Goal: Information Seeking & Learning: Compare options

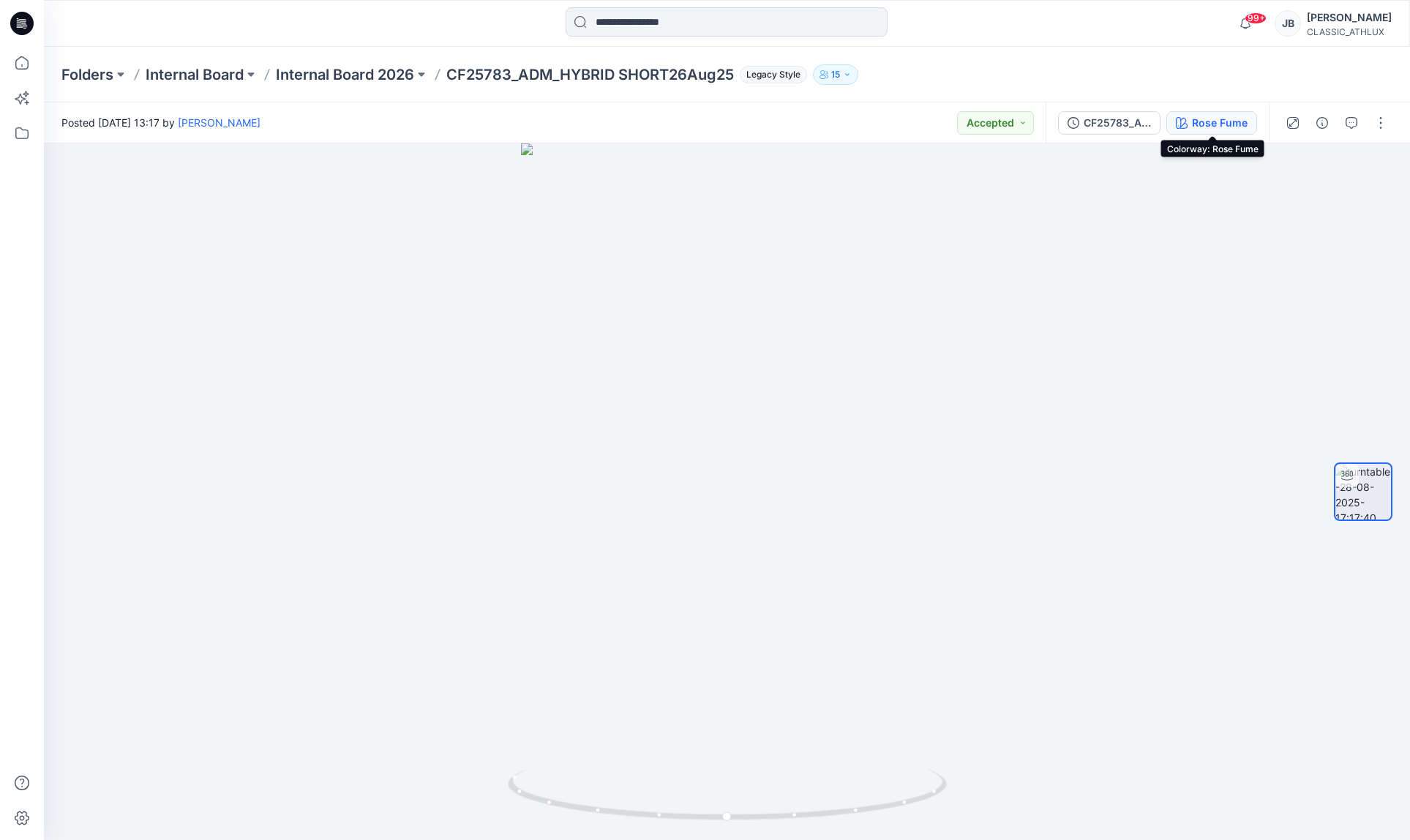
click at [1249, 130] on button "Rose Fume" at bounding box center [1212, 123] width 91 height 24
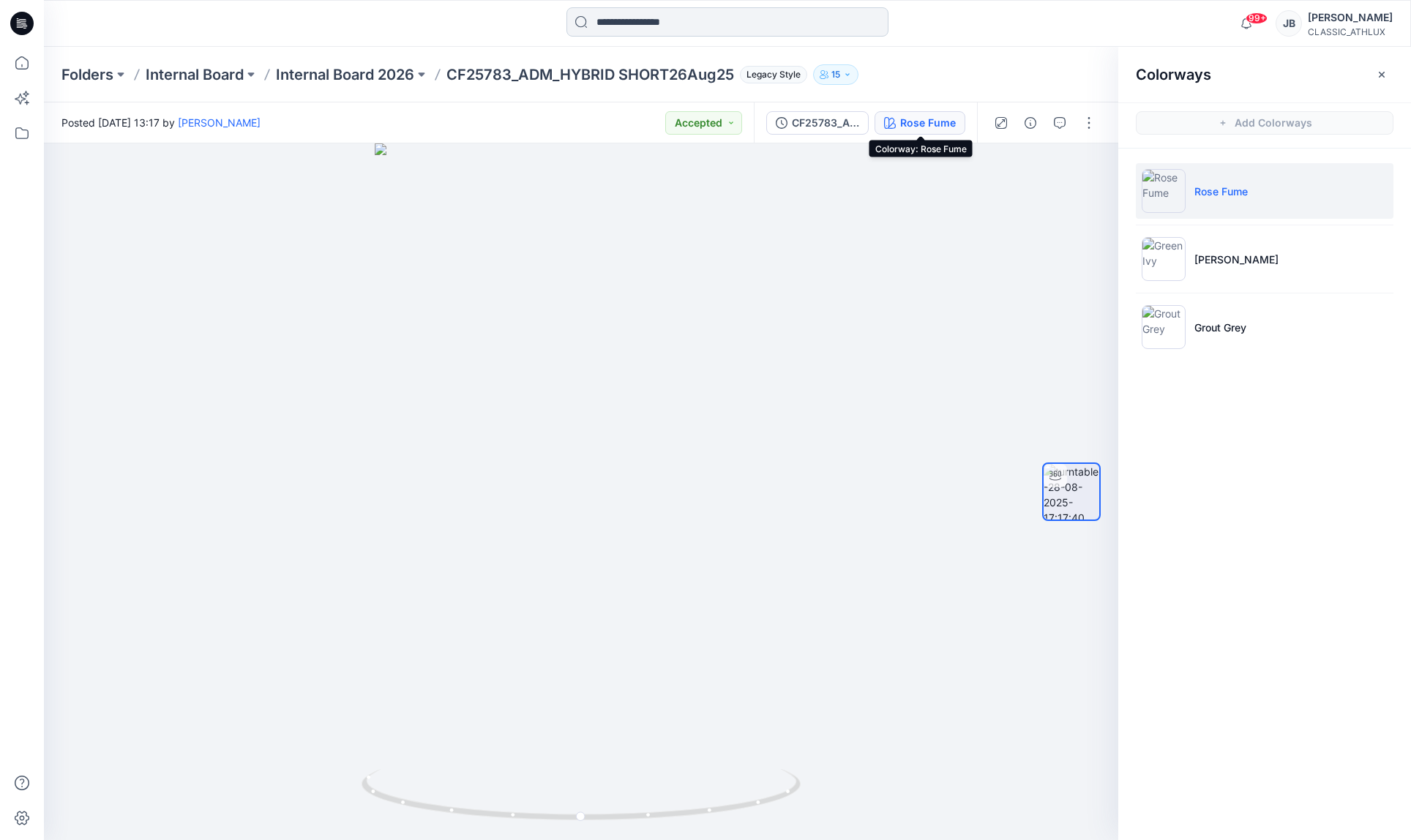
click at [644, 20] on input at bounding box center [727, 22] width 322 height 30
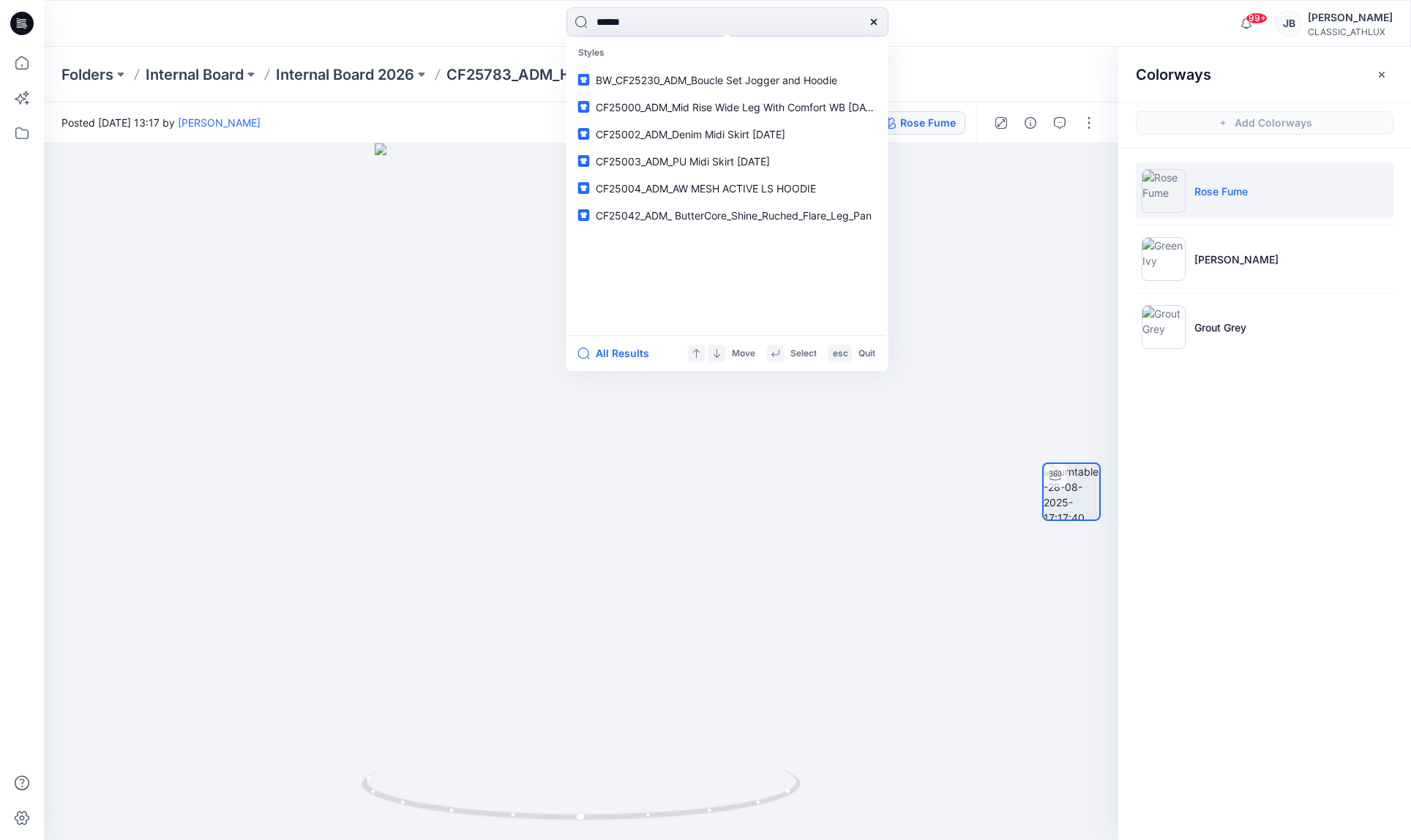
type input "*******"
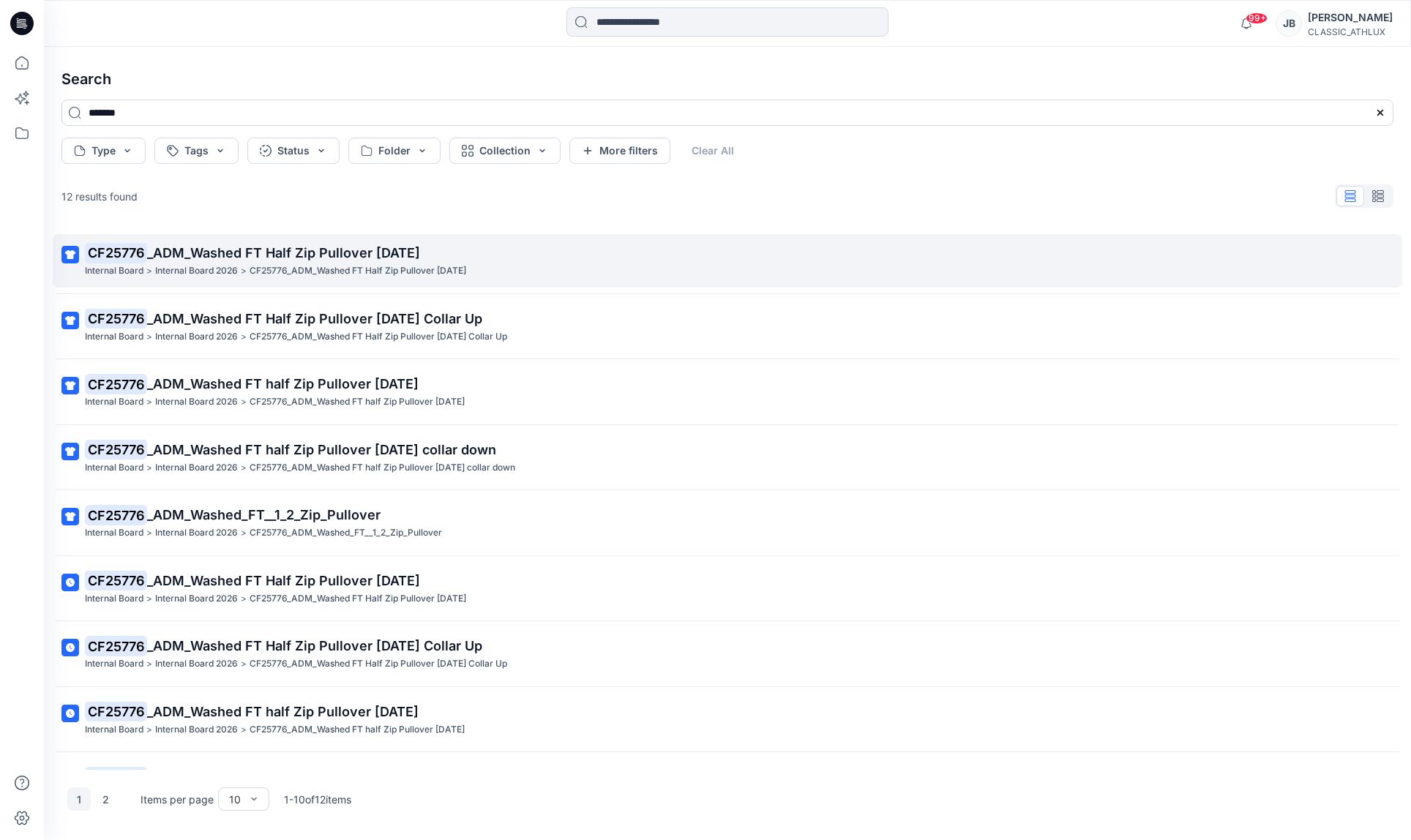
click at [250, 255] on span "_ADM_Washed FT Half Zip Pullover [DATE]" at bounding box center [284, 252] width 273 height 16
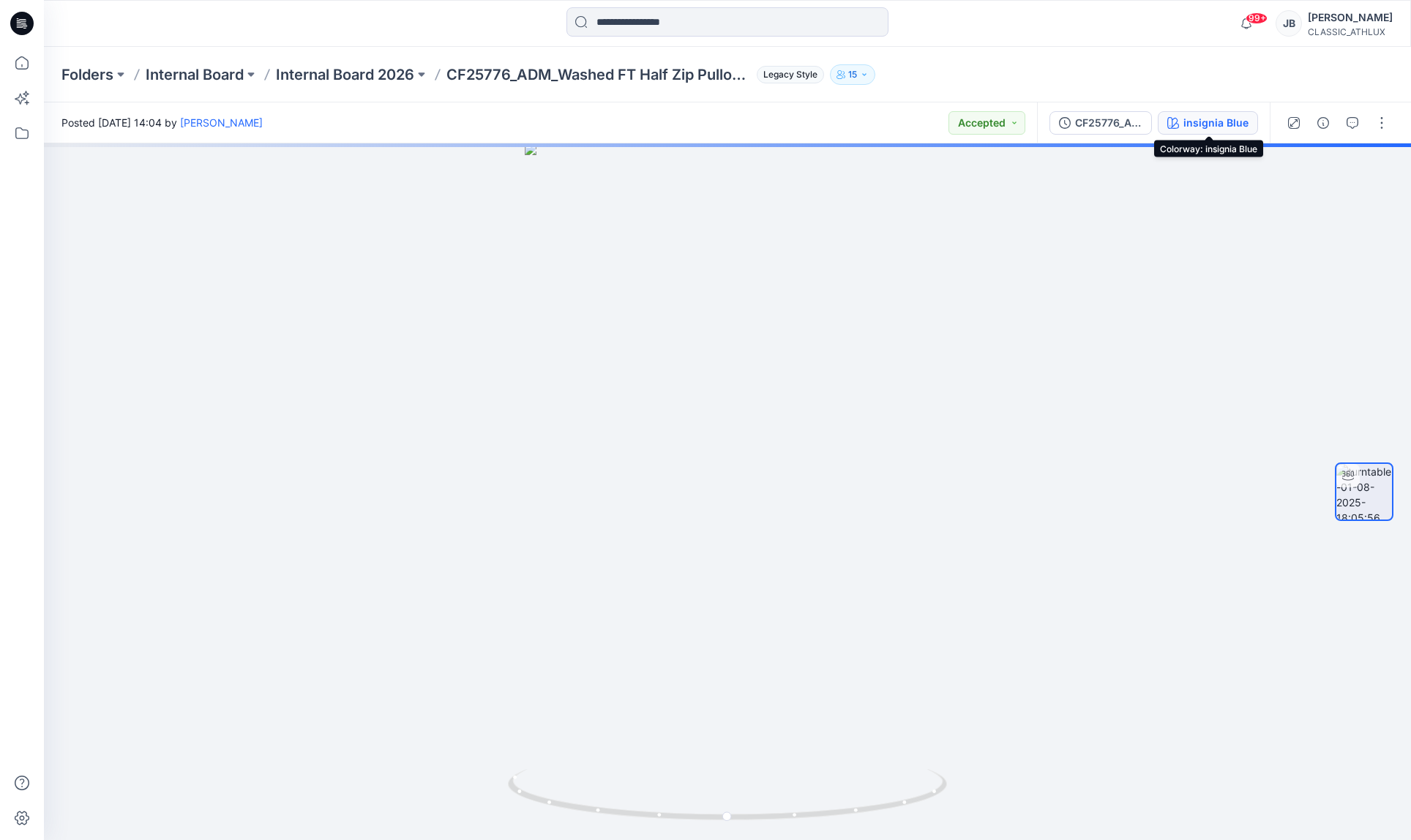
click at [1234, 126] on div "insignia Blue" at bounding box center [1216, 123] width 65 height 16
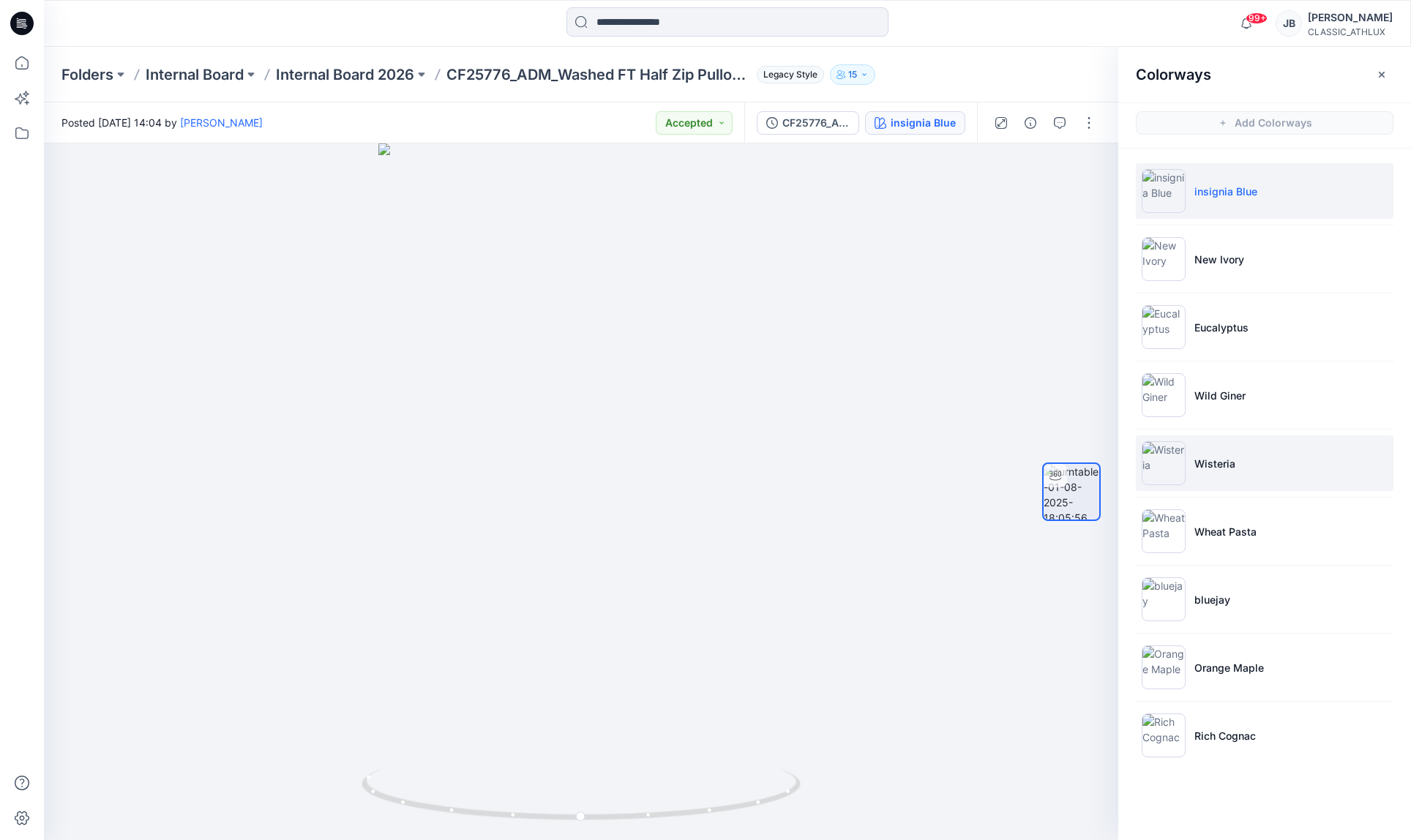
click at [1272, 481] on li "Wisteria" at bounding box center [1264, 463] width 258 height 56
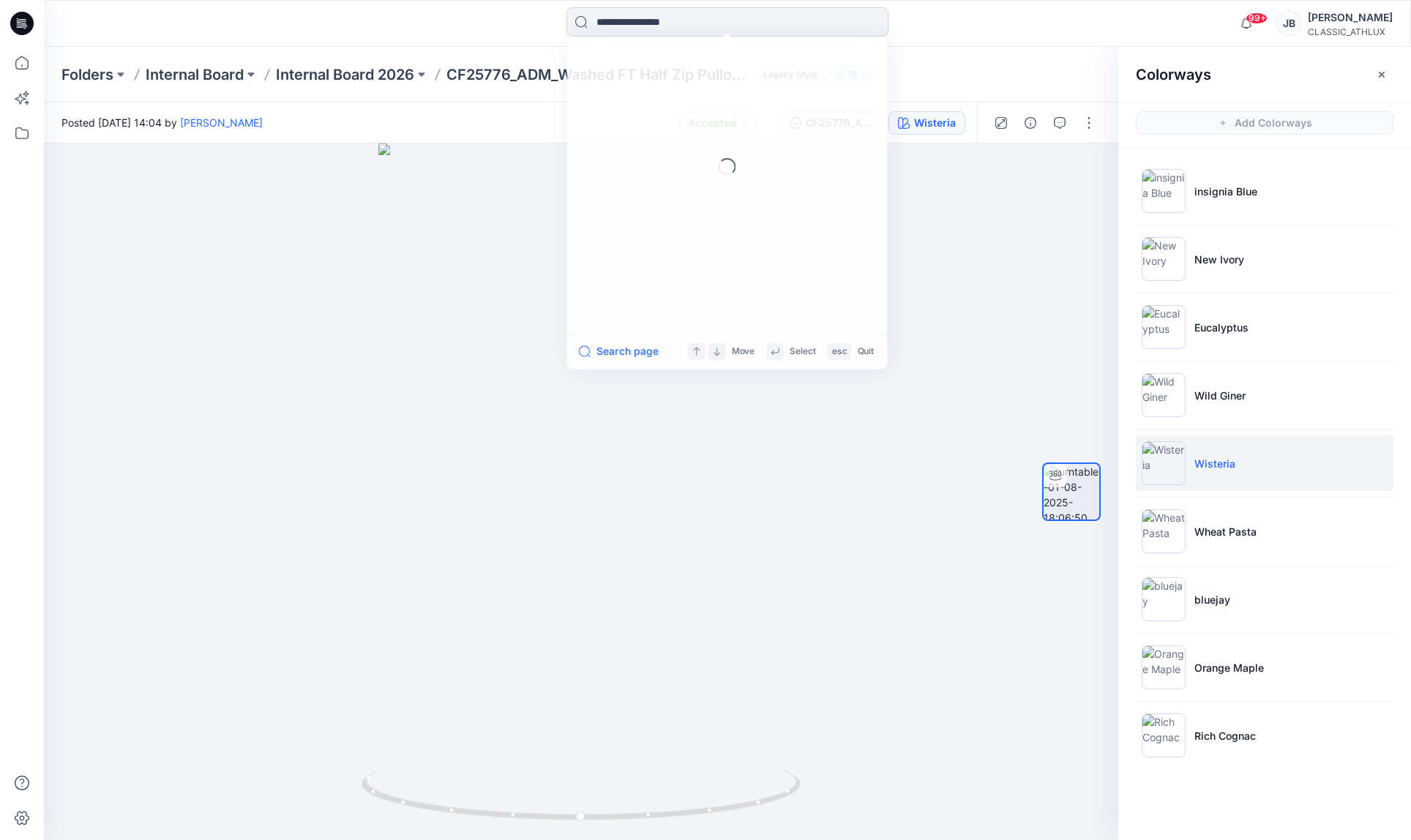
click at [705, 21] on input at bounding box center [727, 22] width 322 height 30
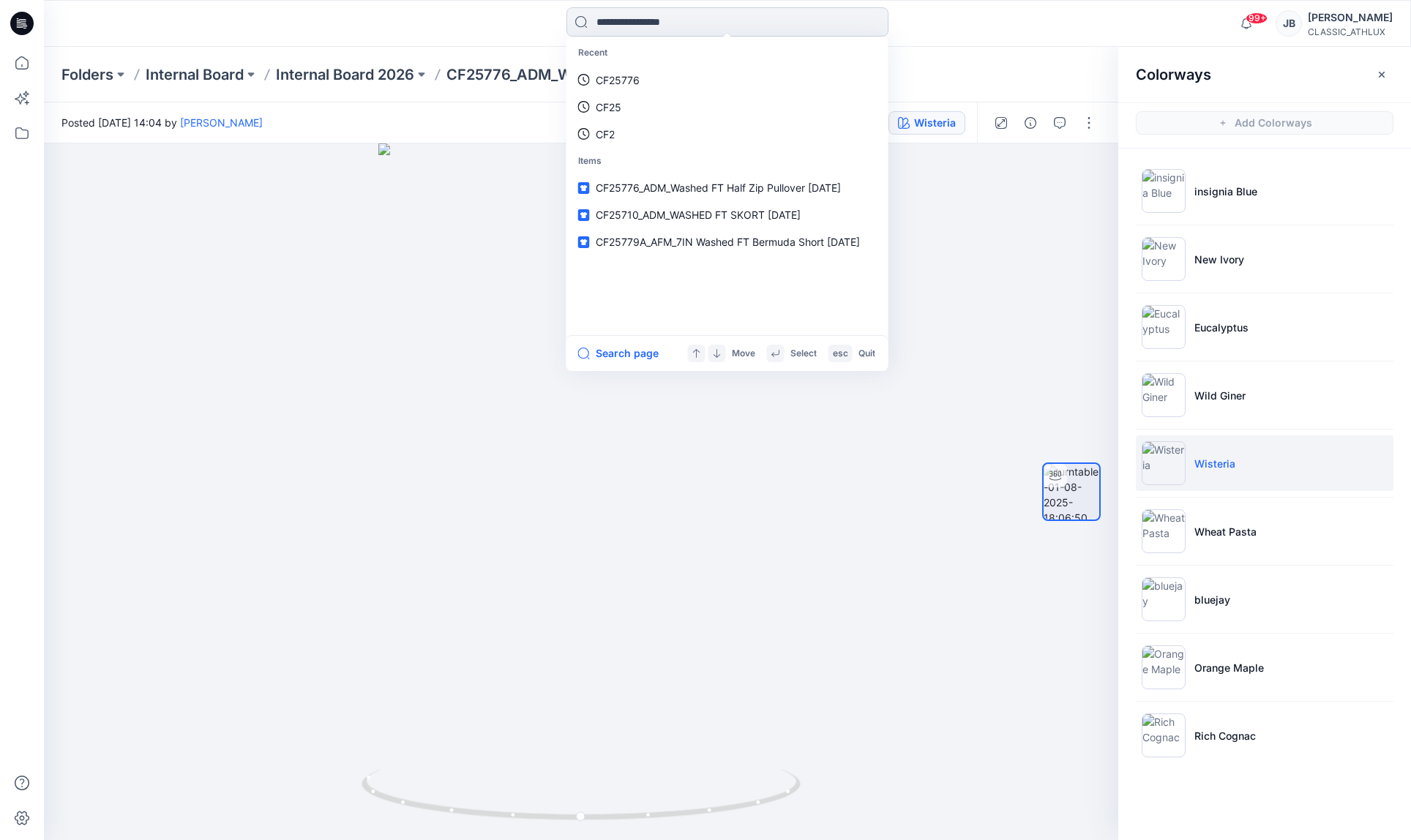
paste input "*******"
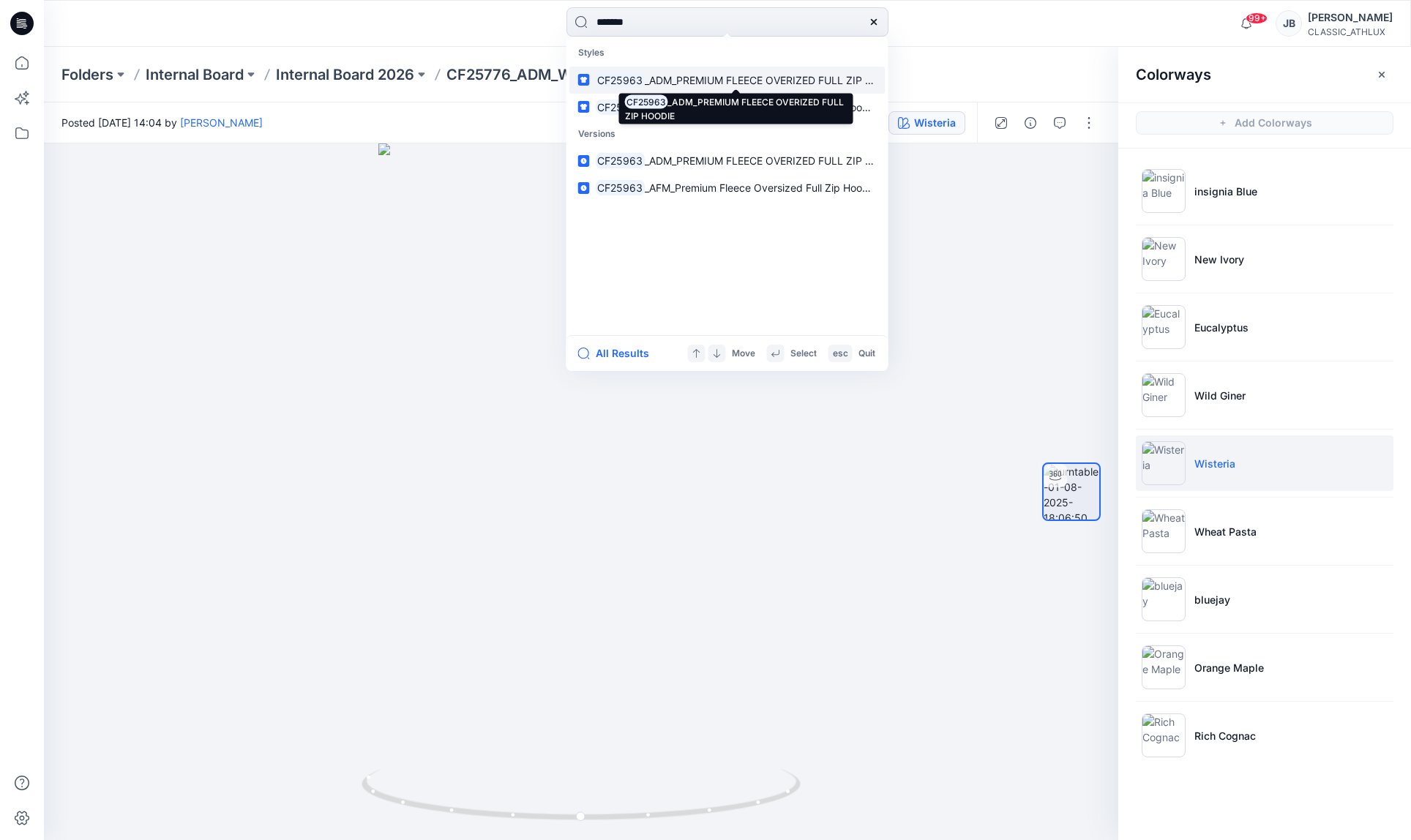
type input "*******"
click at [781, 78] on span "_ADM_PREMIUM FLEECE OVERIZED FULL ZIP HOODIE" at bounding box center [774, 80] width 260 height 13
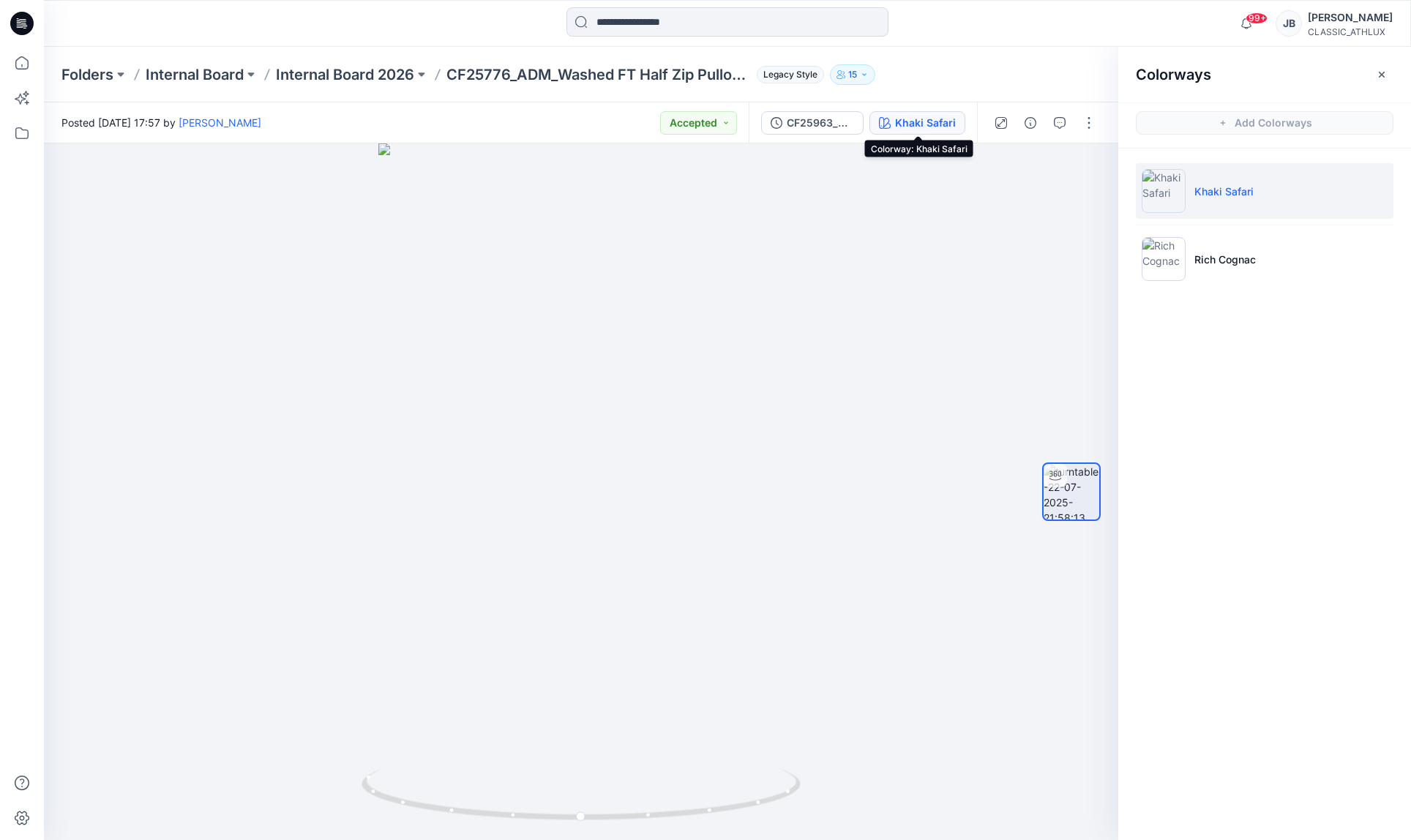
click at [923, 127] on div "Khaki Safari" at bounding box center [925, 123] width 61 height 16
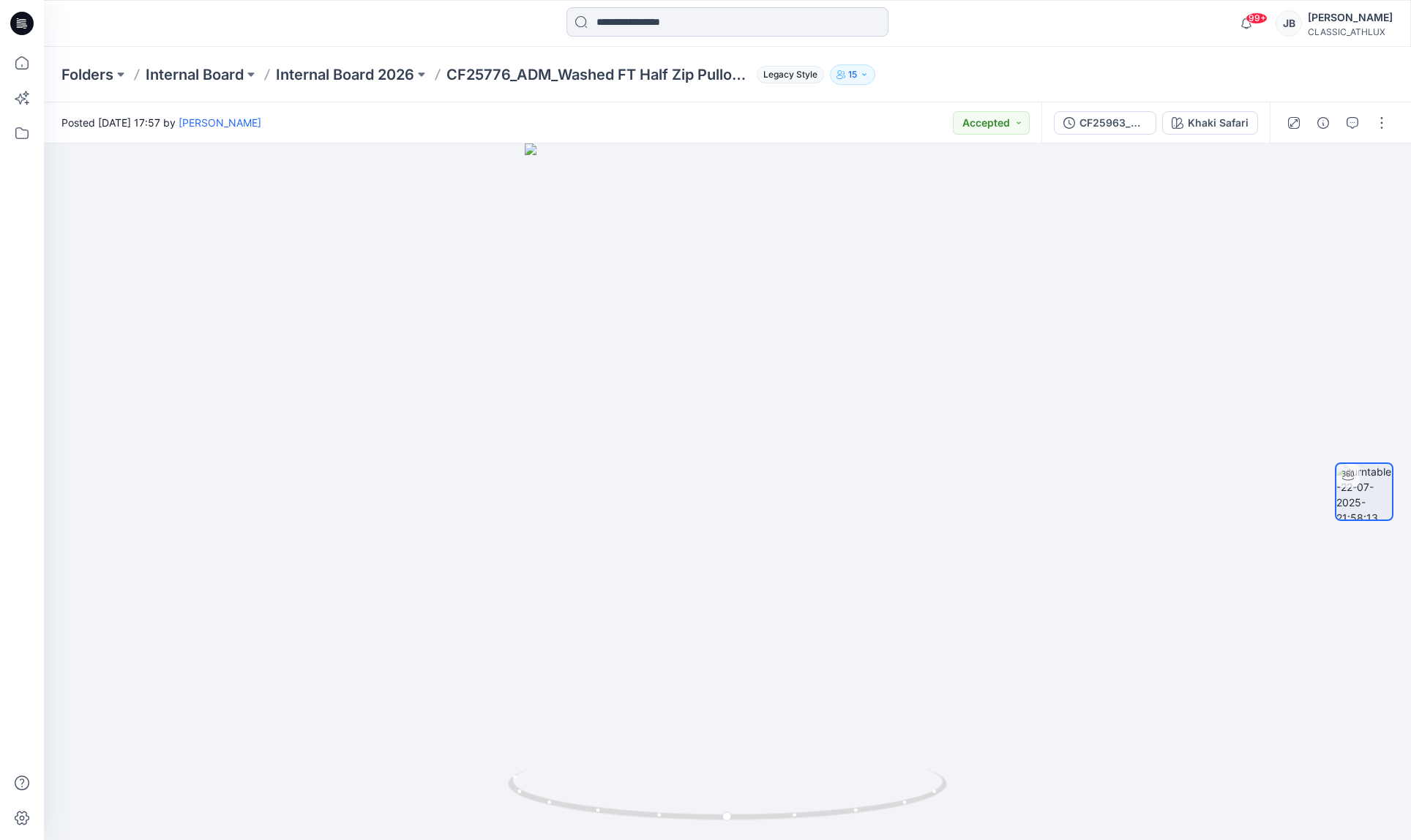
click at [702, 24] on input at bounding box center [727, 22] width 322 height 30
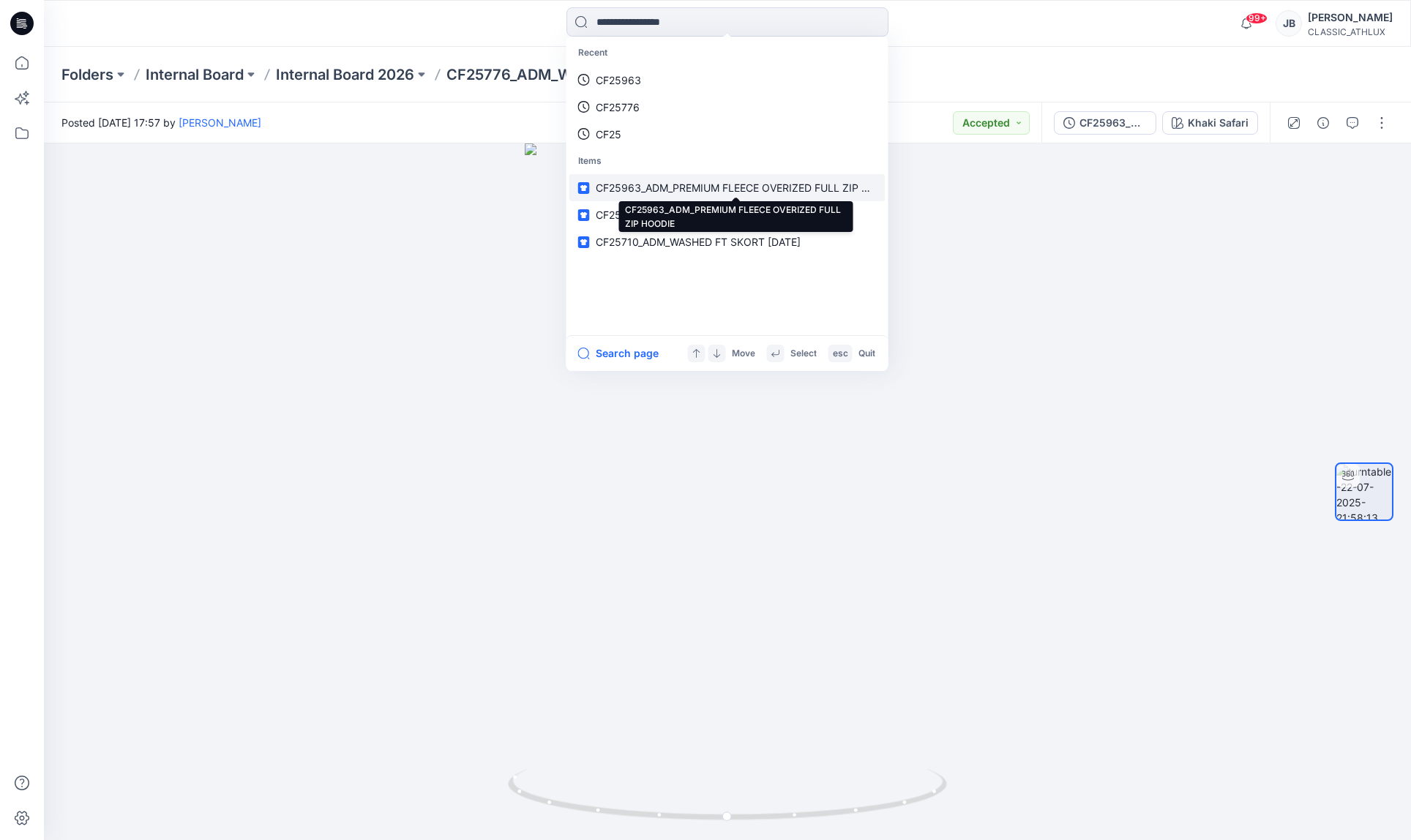
click at [643, 187] on span "CF25963_ADM_PREMIUM FLEECE OVERIZED FULL ZIP HOODIE" at bounding box center [748, 187] width 305 height 13
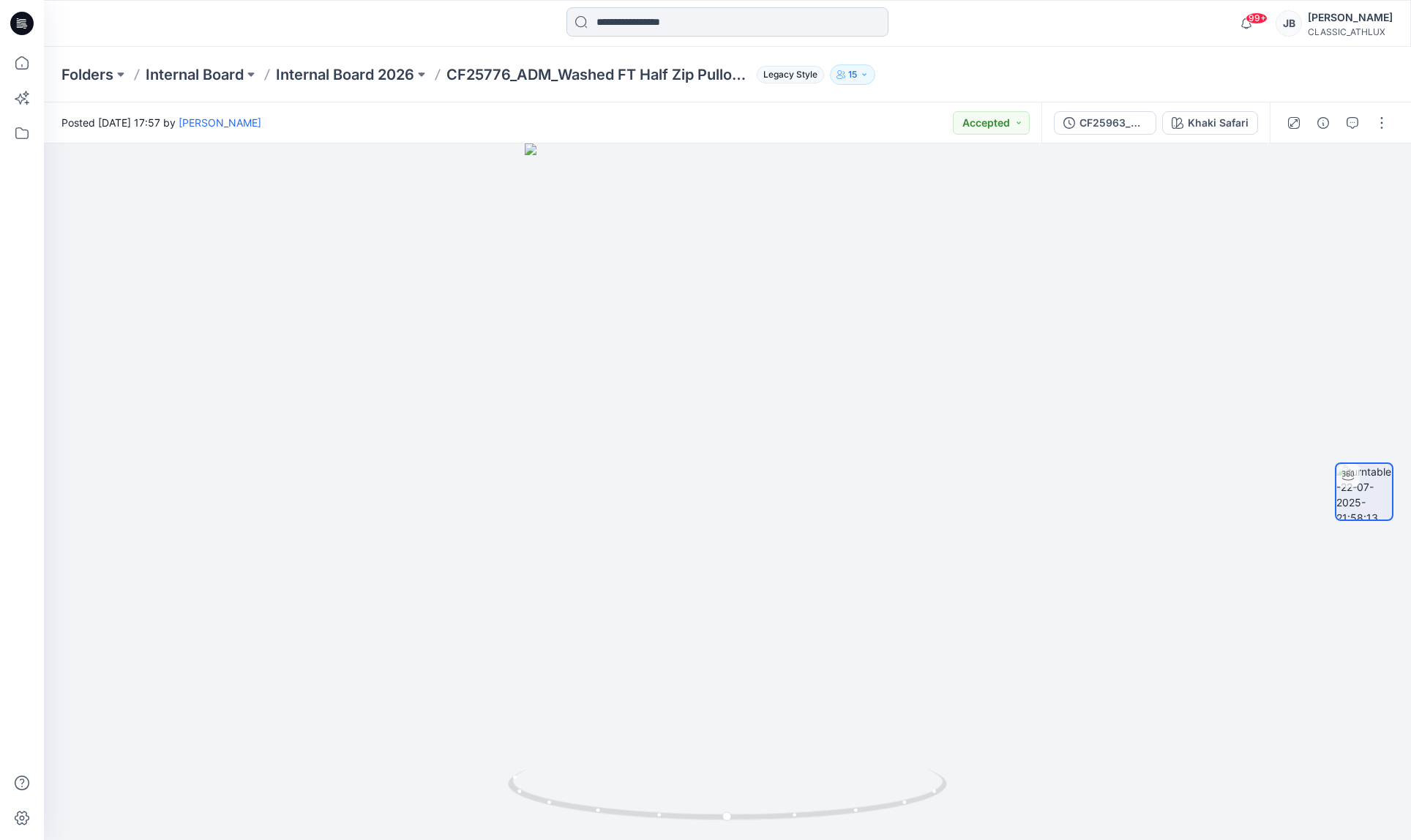
click at [679, 27] on input at bounding box center [727, 22] width 322 height 30
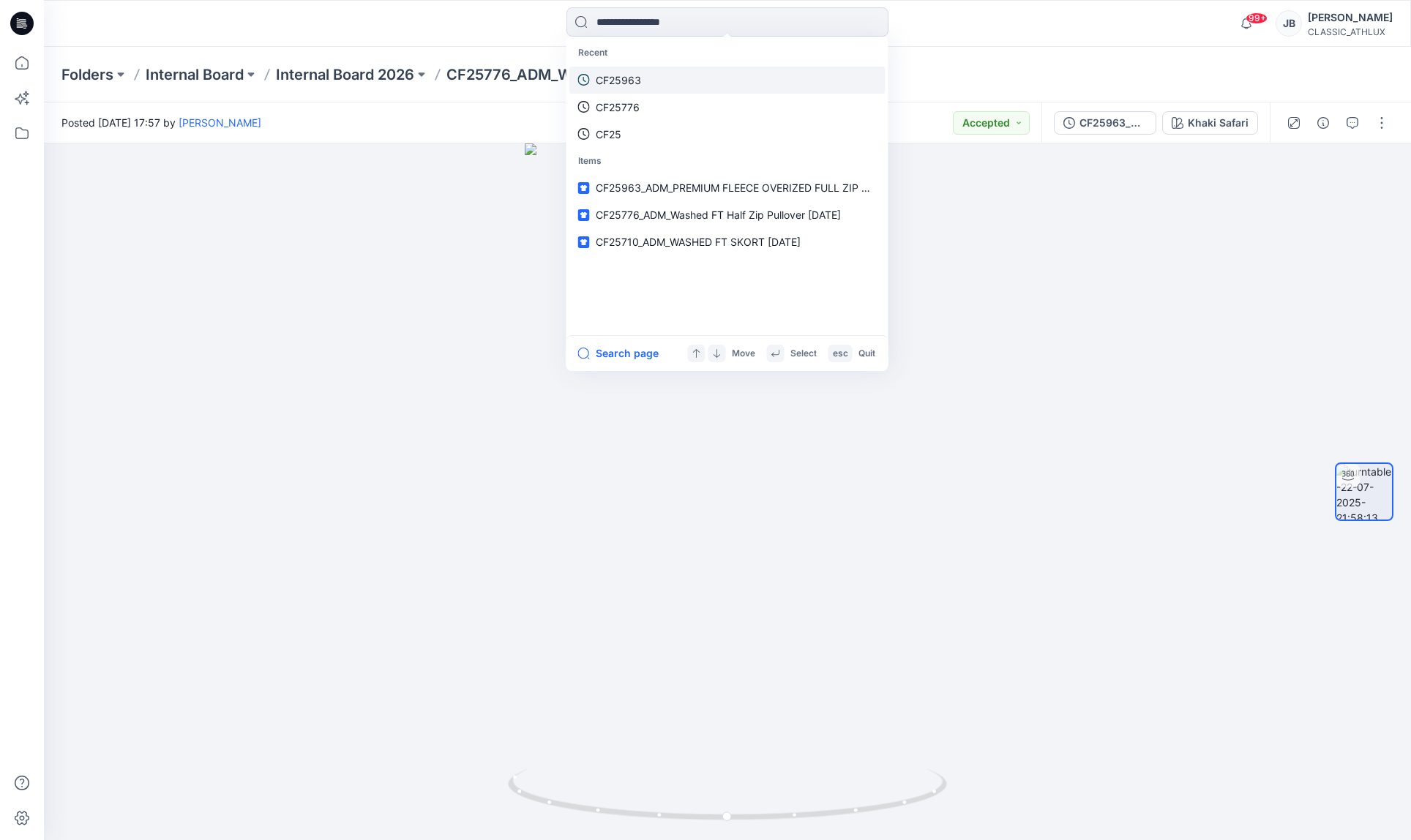
click at [628, 81] on p "CF25963" at bounding box center [618, 80] width 45 height 16
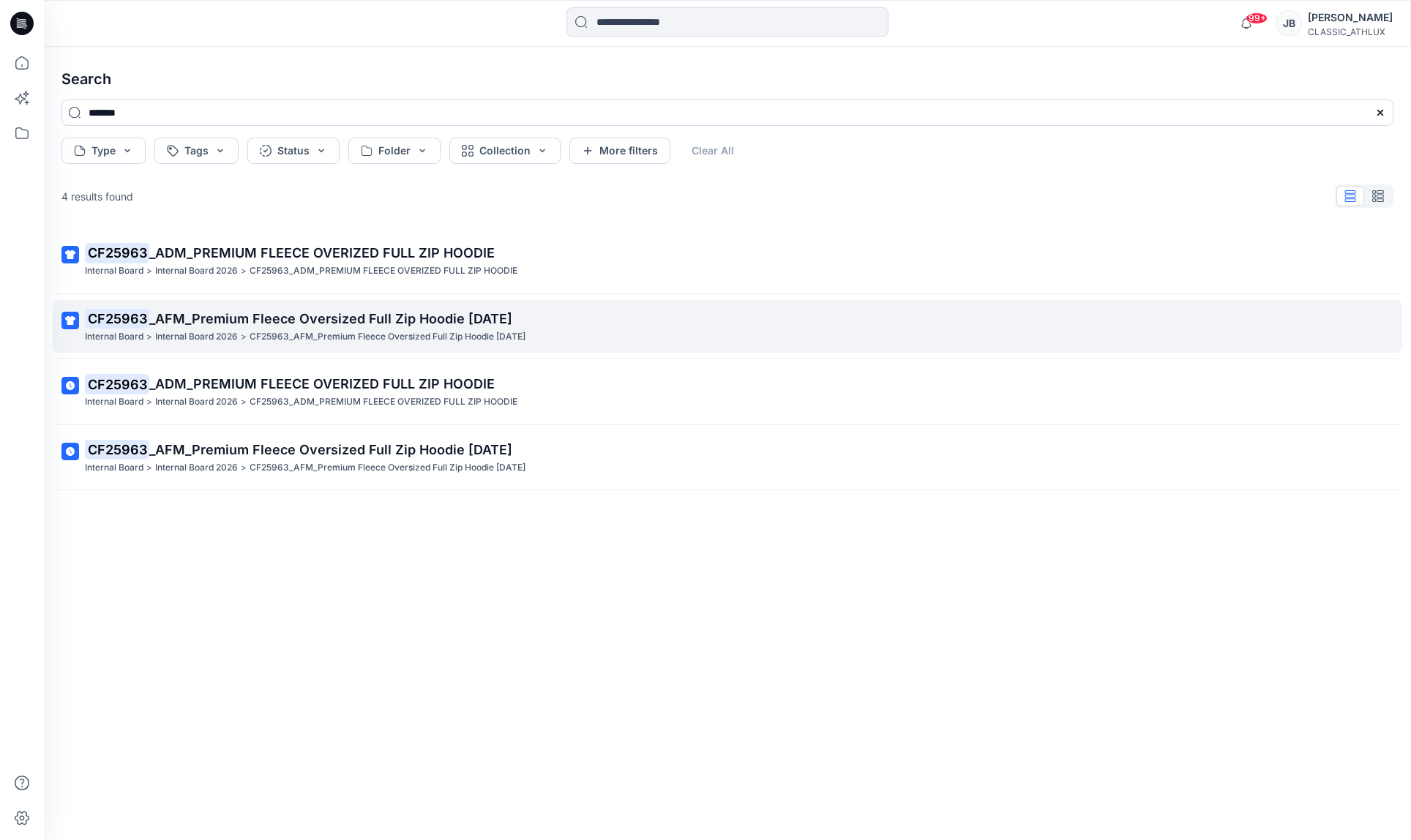
click at [371, 323] on span "_AFM_Premium Fleece Oversized Full Zip Hoodie [DATE]" at bounding box center [331, 318] width 363 height 16
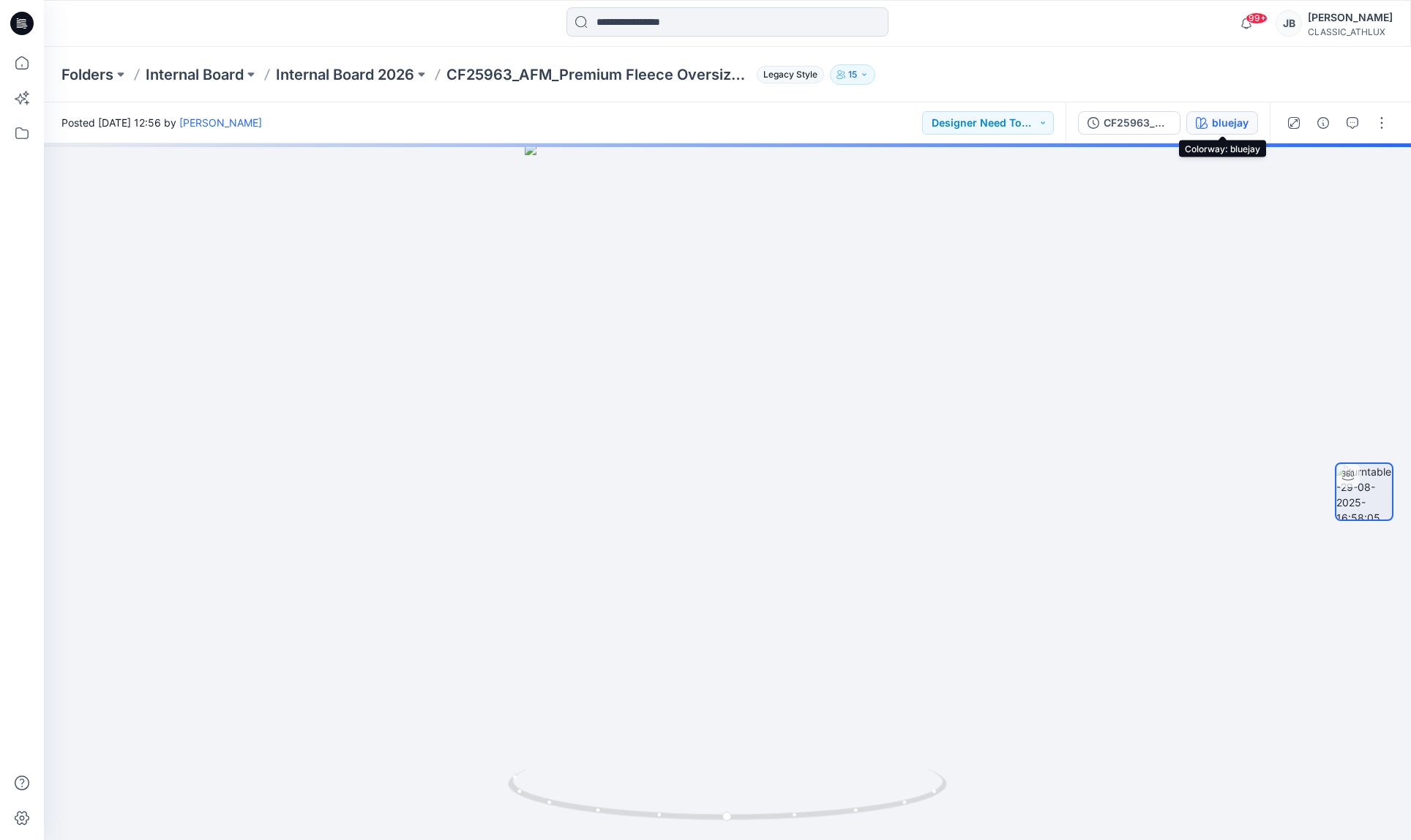
click at [1250, 127] on button "bluejay" at bounding box center [1222, 123] width 72 height 24
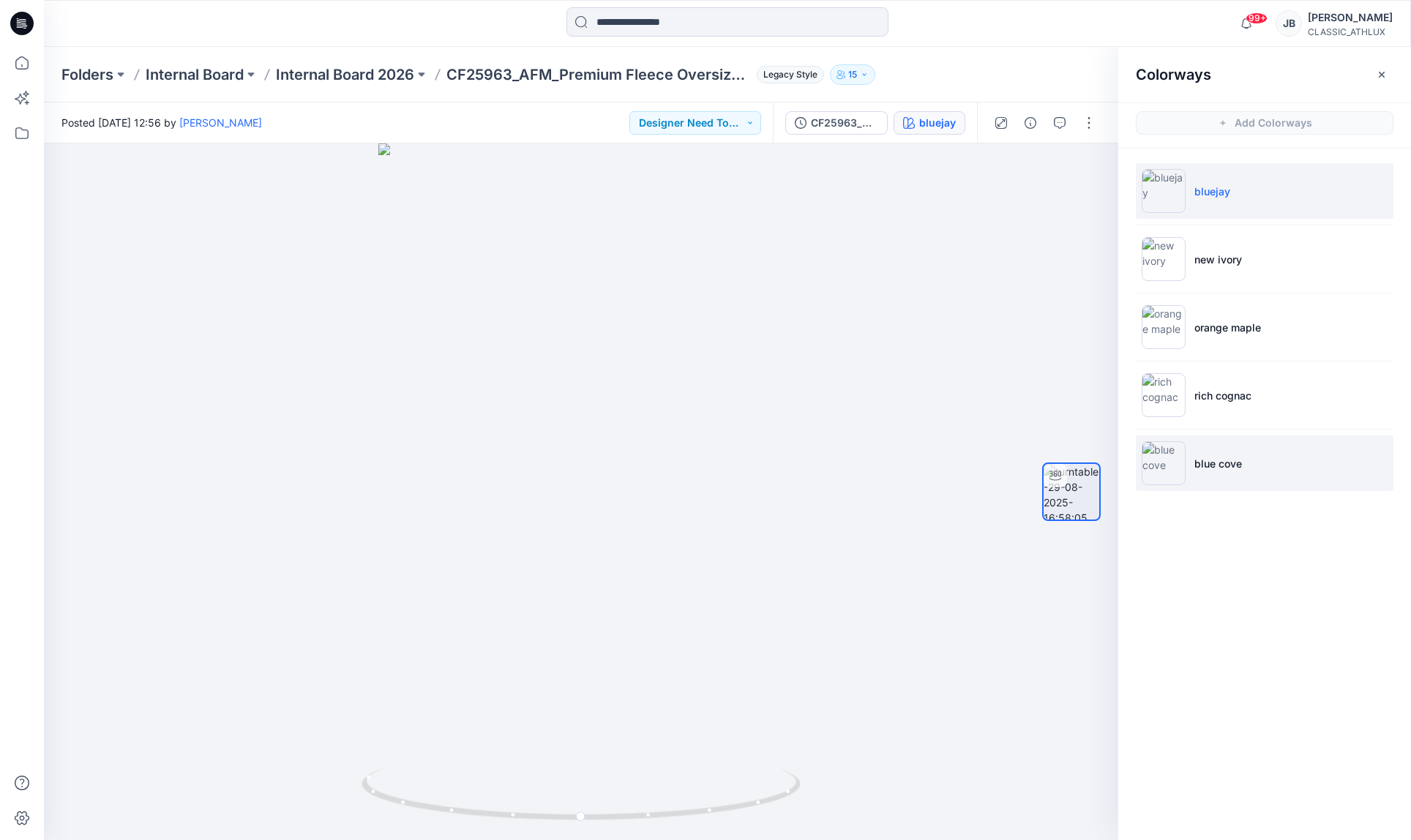
click at [1172, 475] on img at bounding box center [1163, 463] width 44 height 44
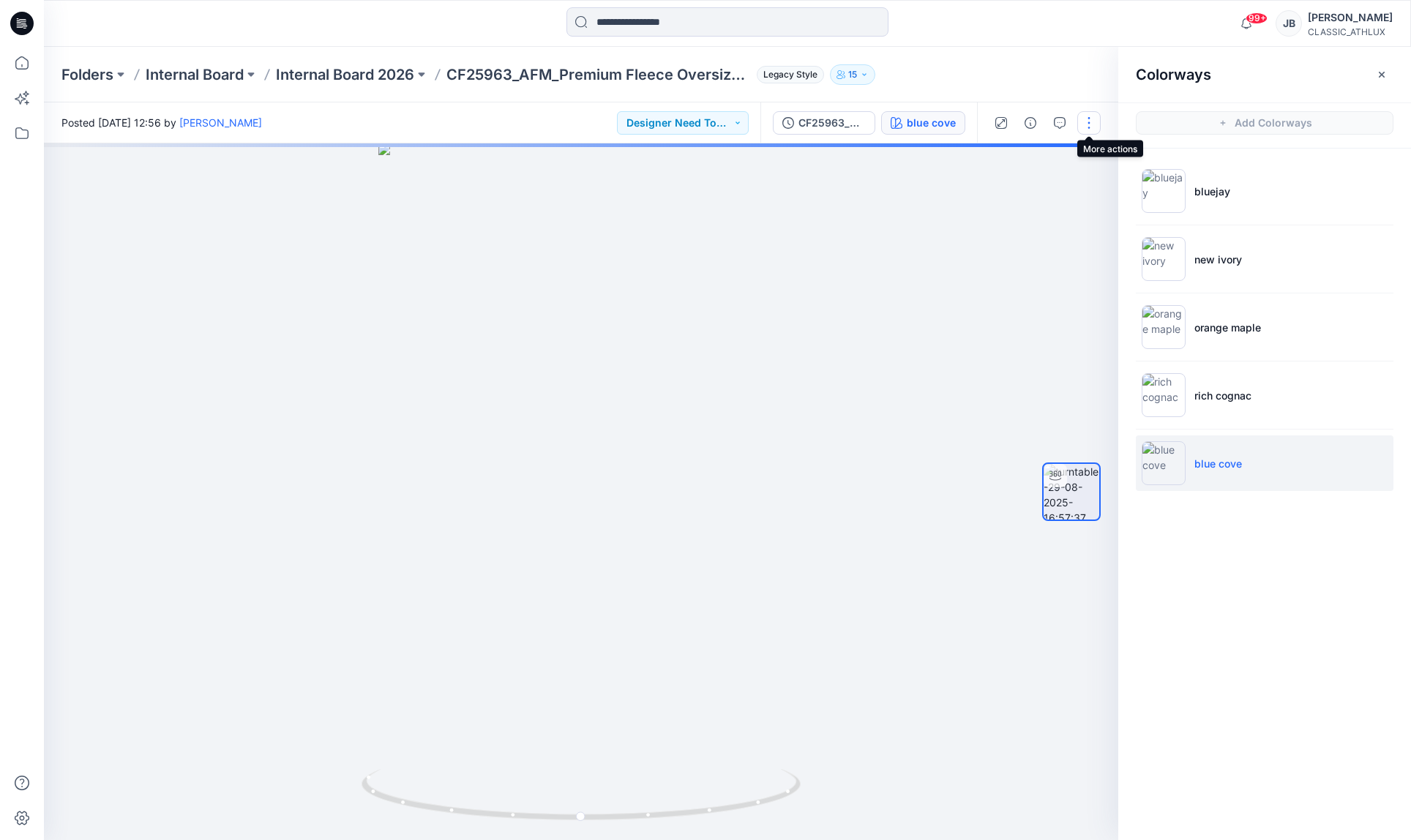
click at [1091, 124] on button "button" at bounding box center [1089, 123] width 24 height 24
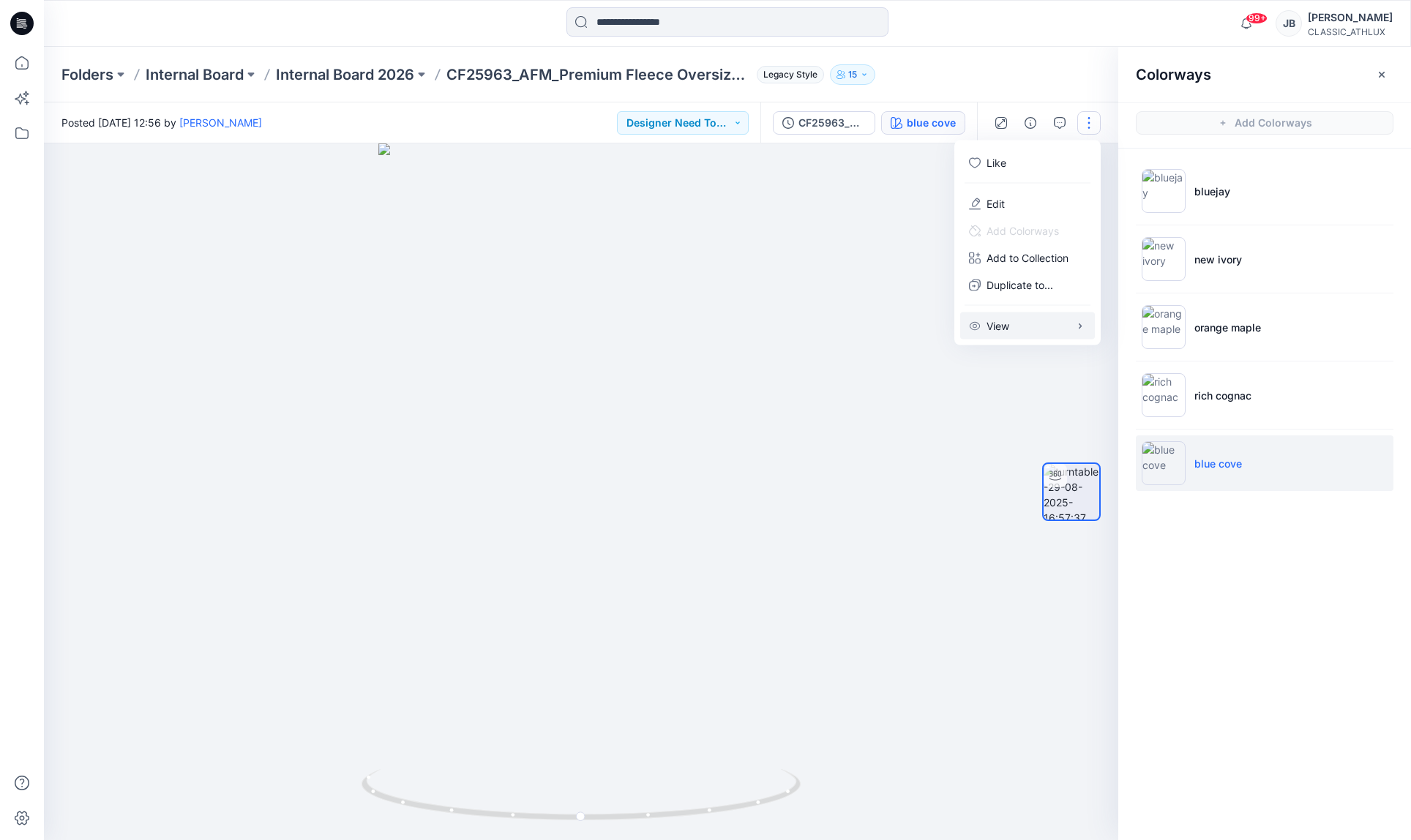
click at [1082, 327] on icon "button" at bounding box center [1080, 326] width 12 height 12
click at [1321, 468] on li "blue cove" at bounding box center [1264, 463] width 258 height 56
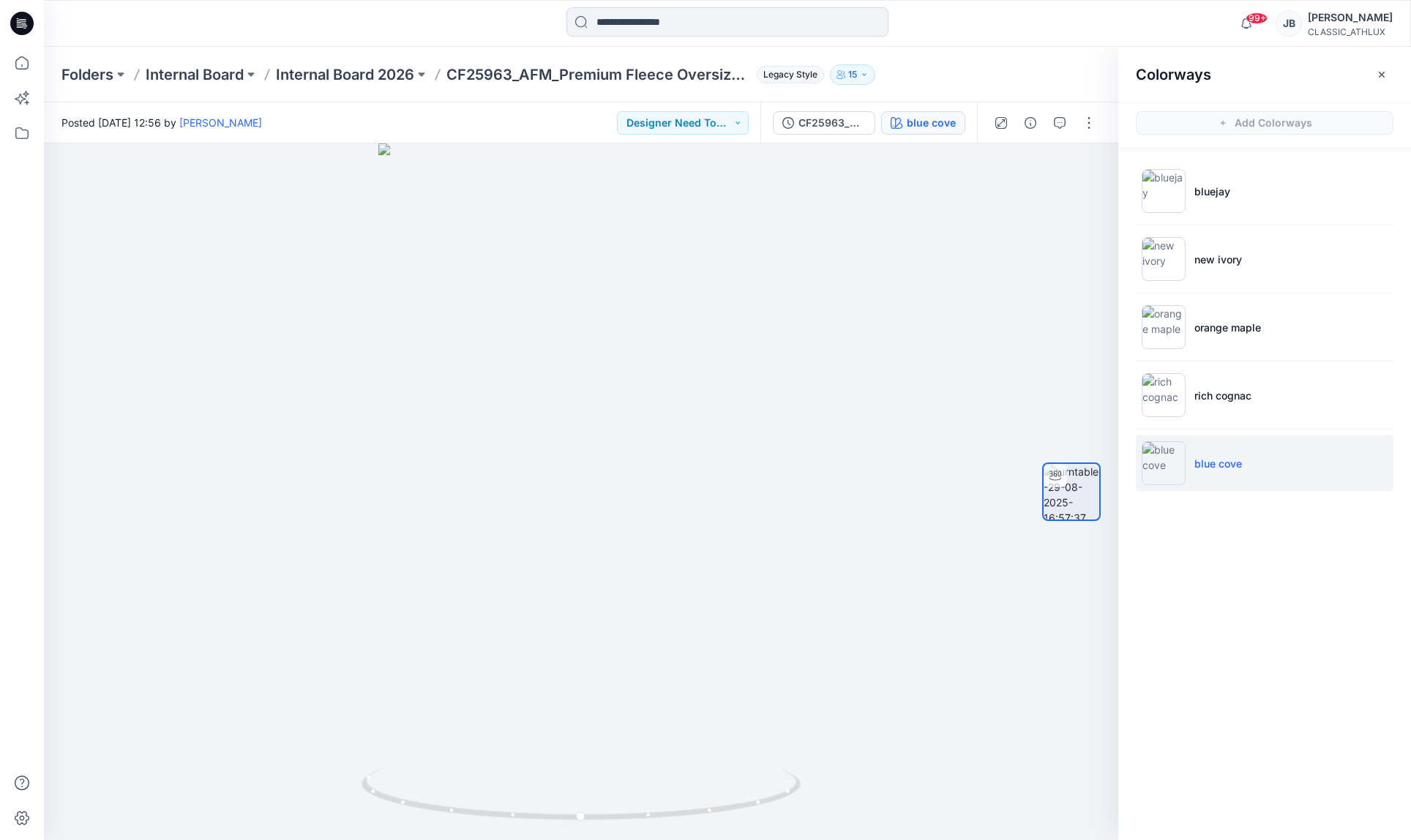
click at [1372, 468] on li "blue cove" at bounding box center [1264, 463] width 258 height 56
click at [1318, 470] on li "blue cove" at bounding box center [1264, 463] width 258 height 56
drag, startPoint x: 1324, startPoint y: 480, endPoint x: 1314, endPoint y: 460, distance: 22.4
click at [1313, 457] on li "blue cove" at bounding box center [1264, 463] width 258 height 56
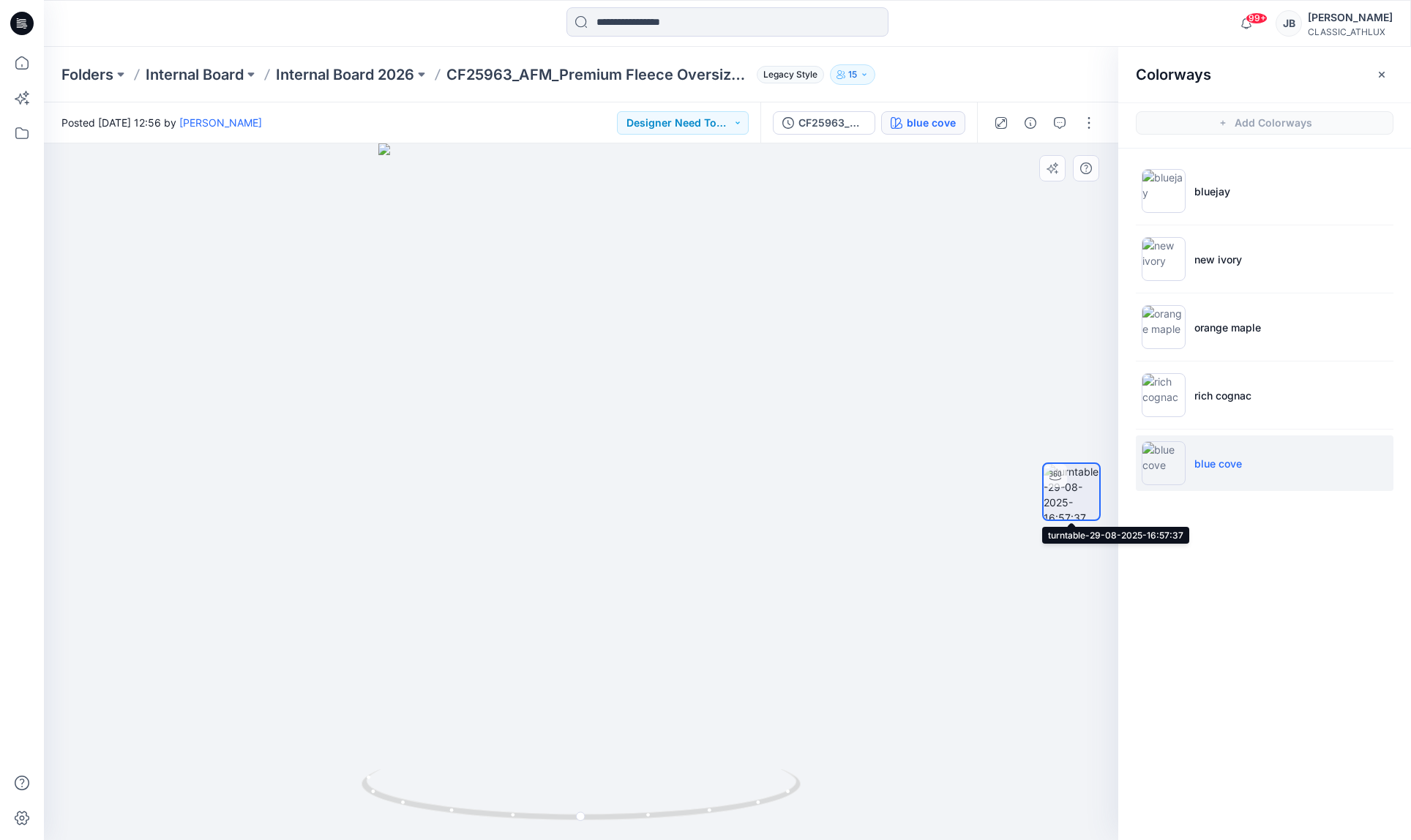
click at [1079, 511] on img at bounding box center [1071, 491] width 56 height 56
click at [1071, 493] on img at bounding box center [1071, 491] width 56 height 56
drag, startPoint x: 577, startPoint y: 817, endPoint x: 844, endPoint y: 777, distance: 270.0
click at [845, 777] on div at bounding box center [580, 491] width 1074 height 696
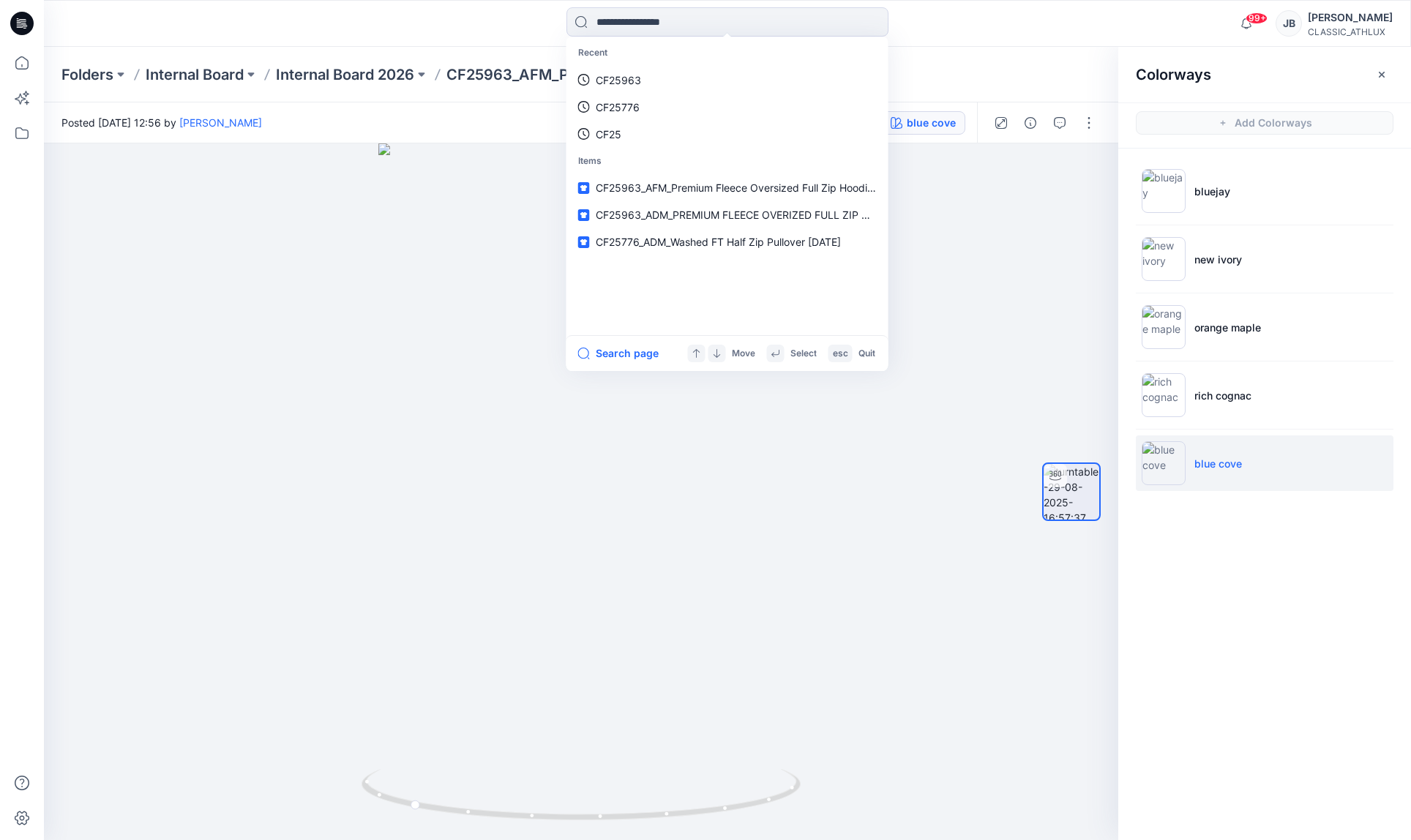
click at [951, 24] on div "Recent CF25963 CF25776 CF25 Items CF25963_AFM_Premium Fleece Oversized Full Zip…" at bounding box center [727, 24] width 683 height 33
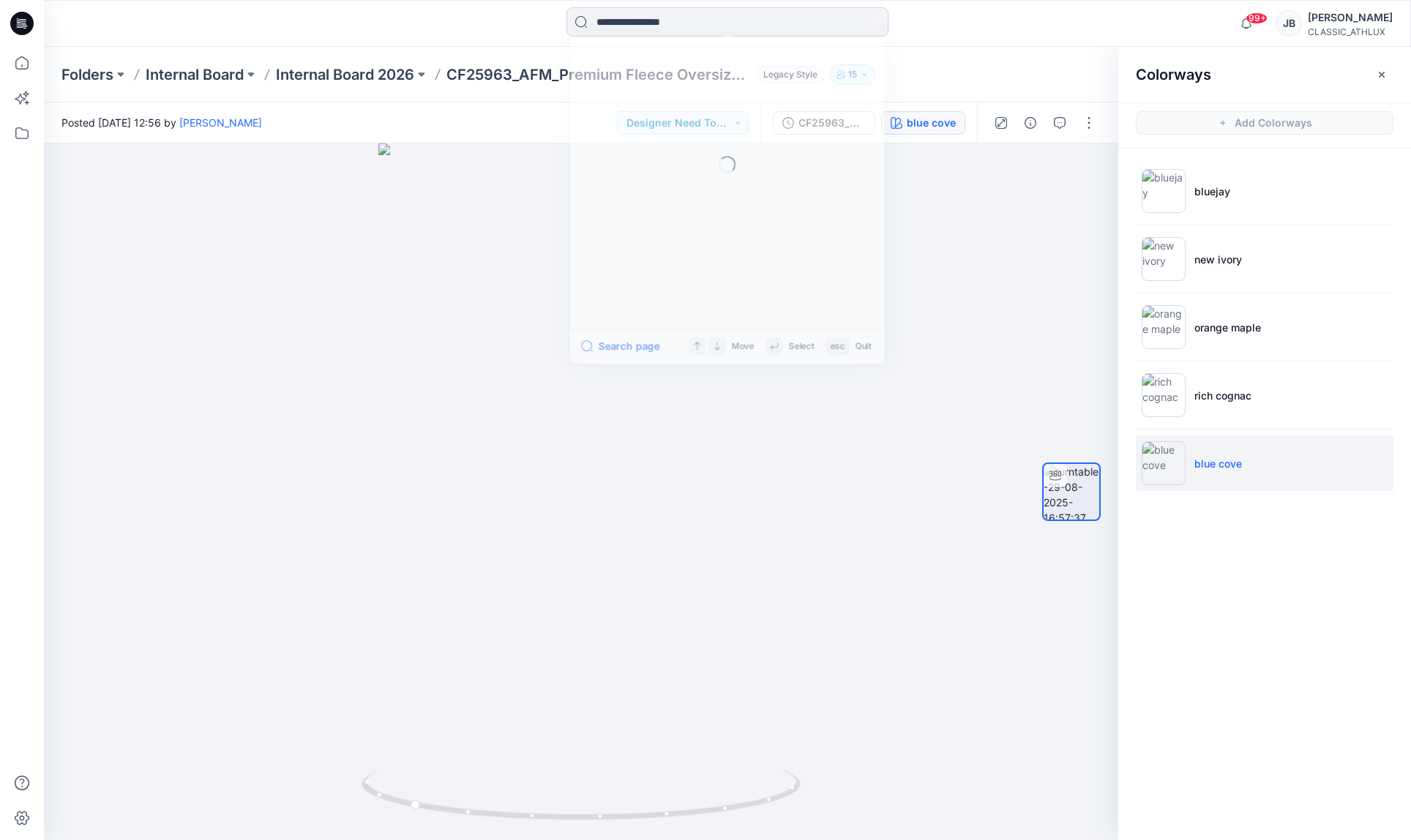
drag, startPoint x: 714, startPoint y: 23, endPoint x: 706, endPoint y: 26, distance: 8.5
click at [714, 23] on input at bounding box center [727, 22] width 322 height 30
type input "*****"
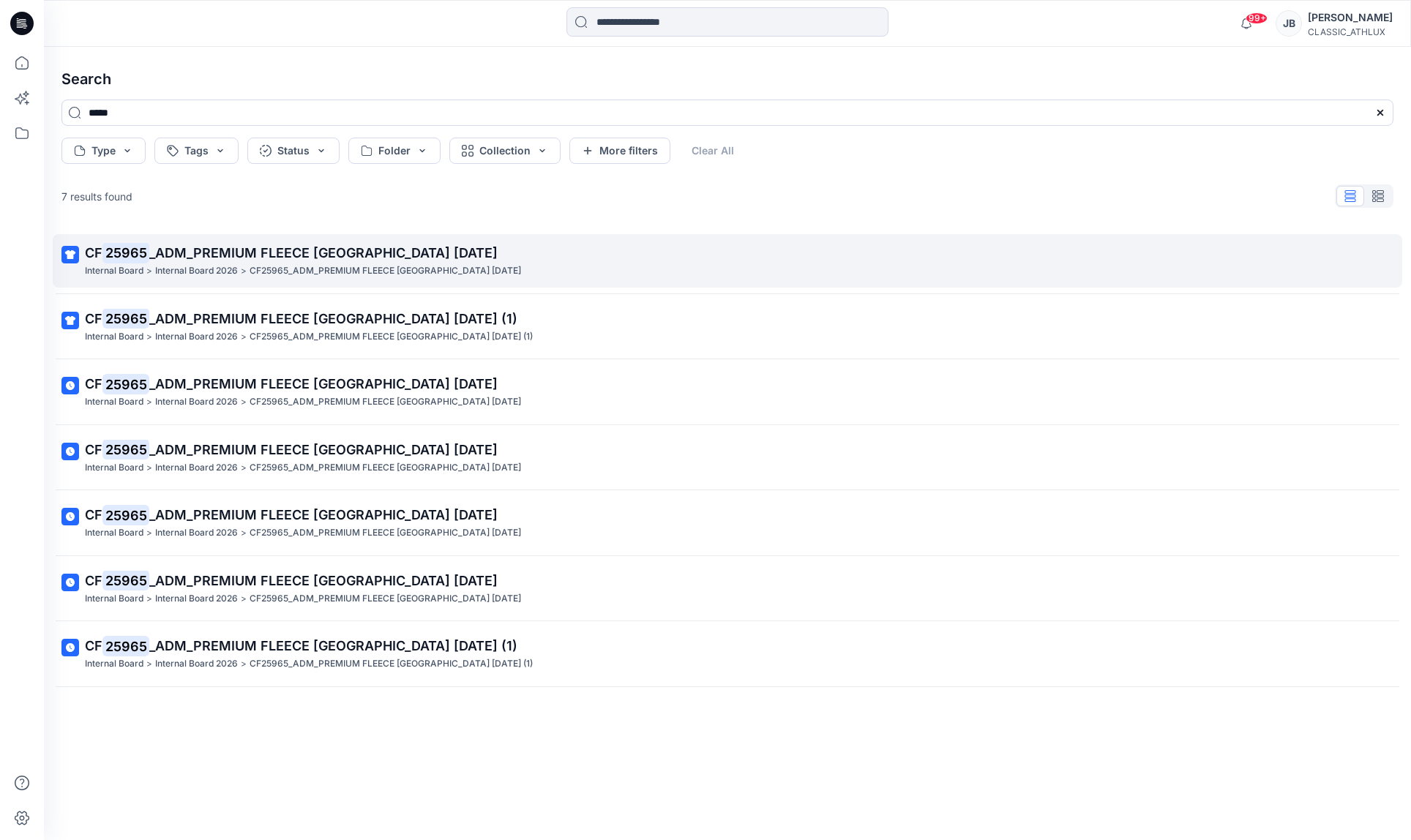
click at [360, 250] on span "_ADM_PREMIUM FLEECE [GEOGRAPHIC_DATA] [DATE]" at bounding box center [324, 252] width 349 height 16
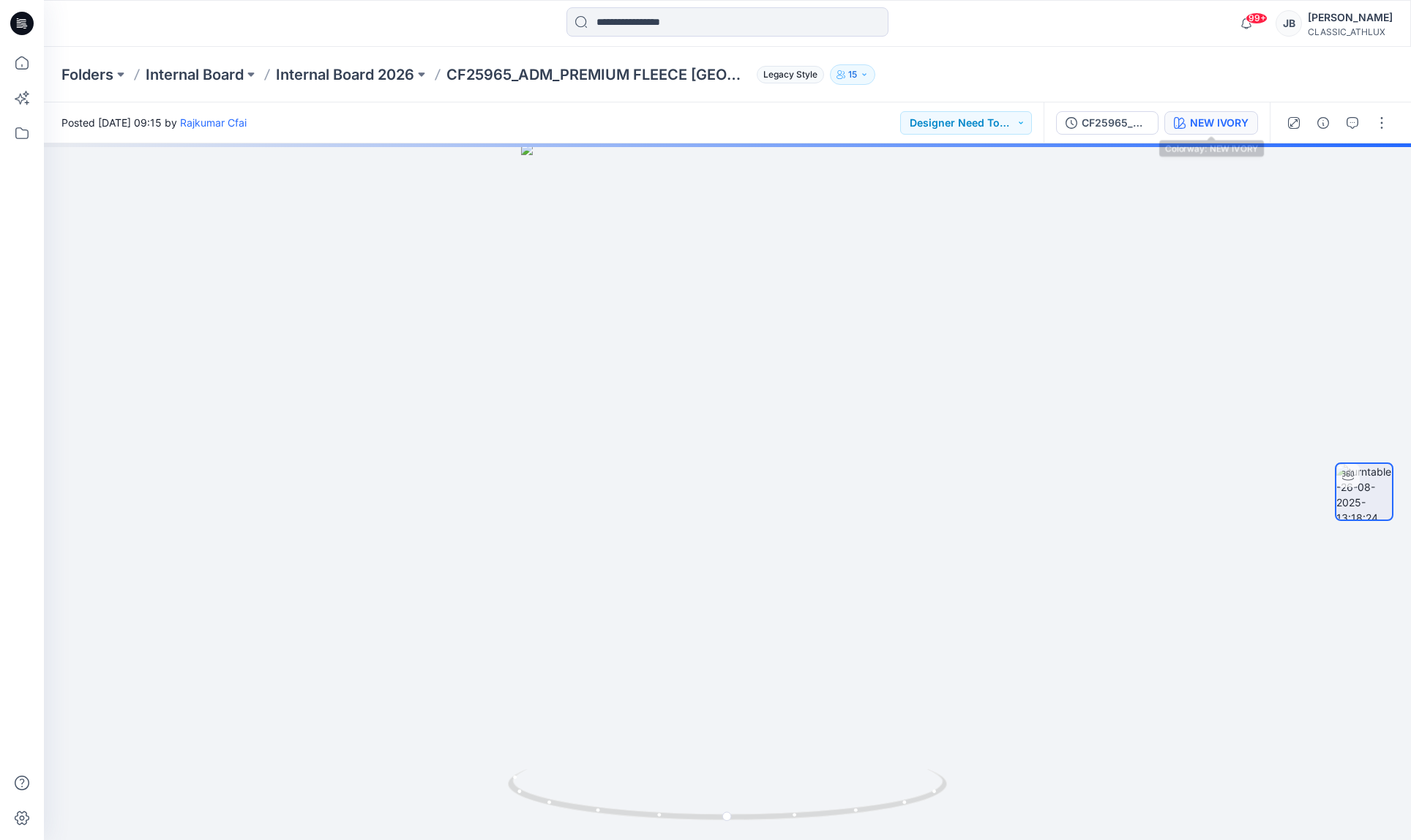
click at [1226, 129] on div "NEW IVORY" at bounding box center [1219, 123] width 58 height 16
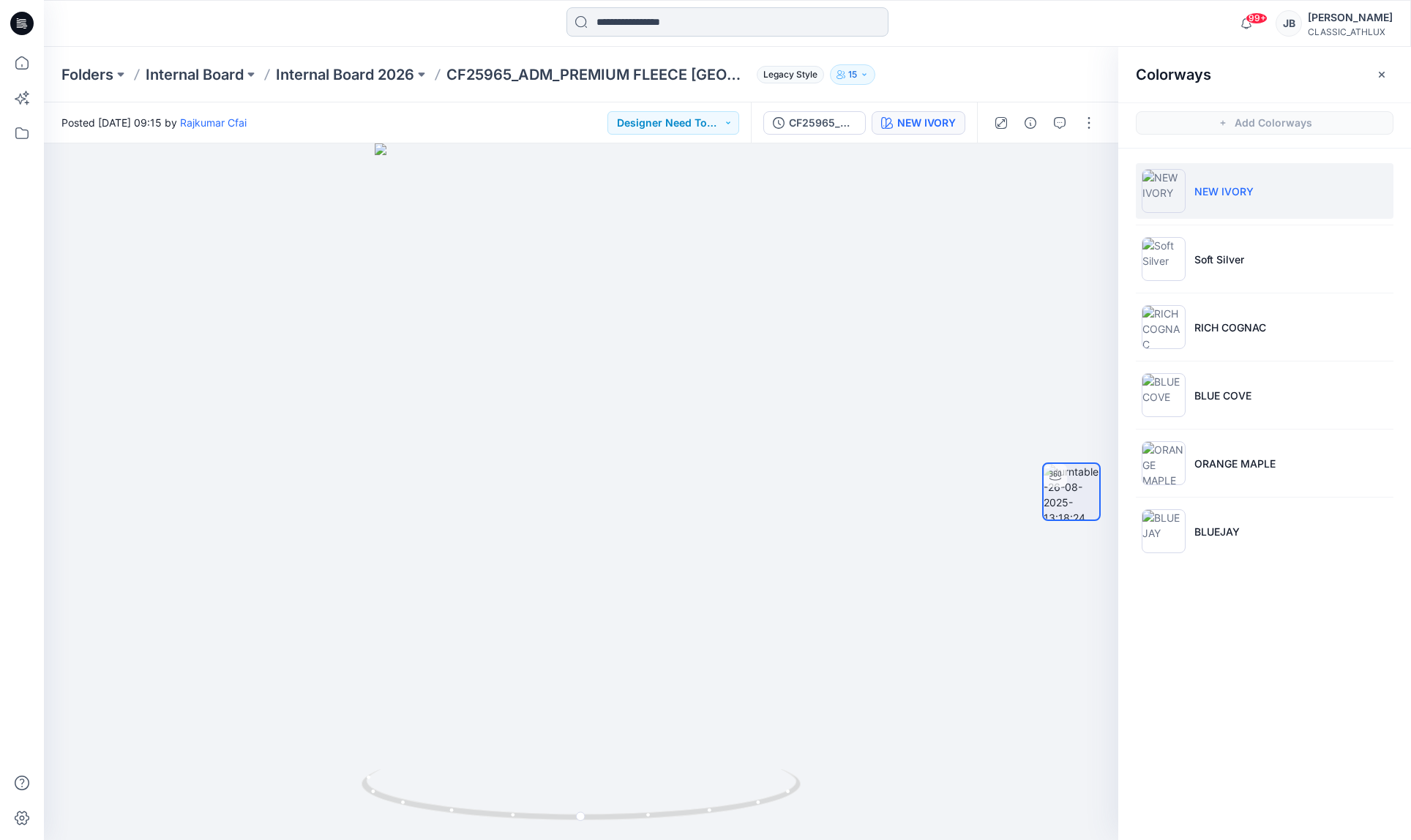
click at [671, 24] on input at bounding box center [727, 22] width 322 height 30
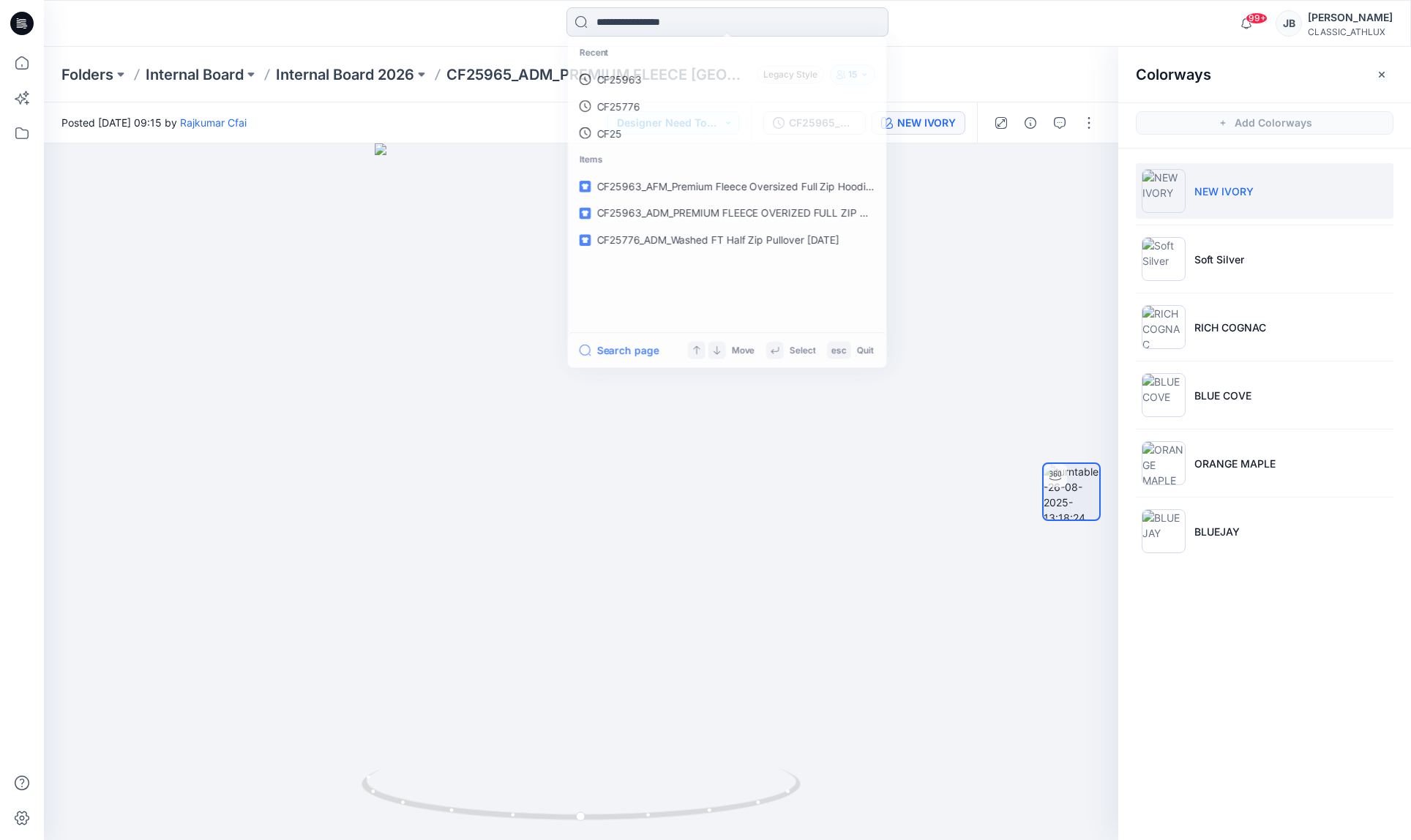
drag, startPoint x: 671, startPoint y: 24, endPoint x: 664, endPoint y: 23, distance: 7.1
click at [671, 24] on input at bounding box center [727, 22] width 322 height 30
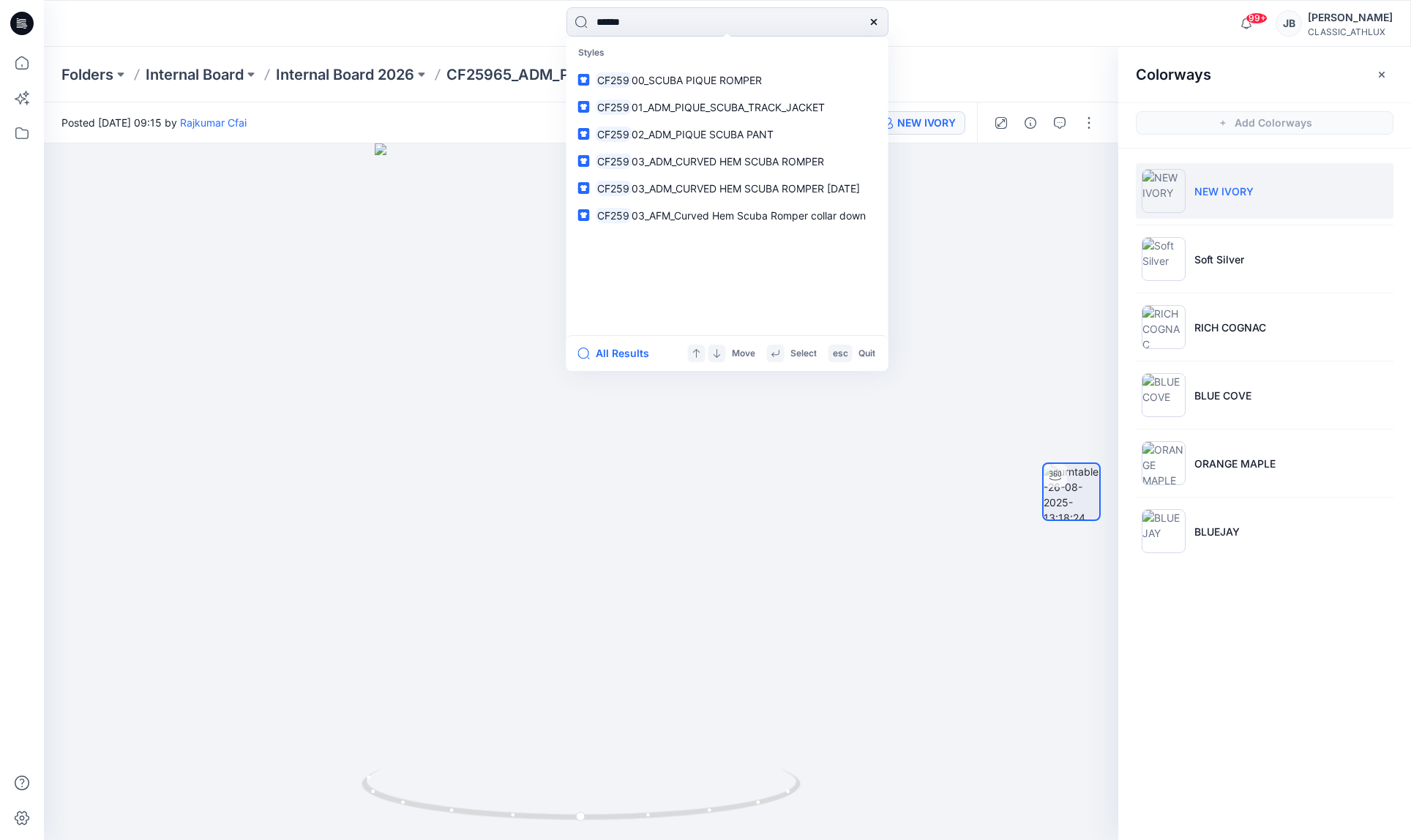
type input "*******"
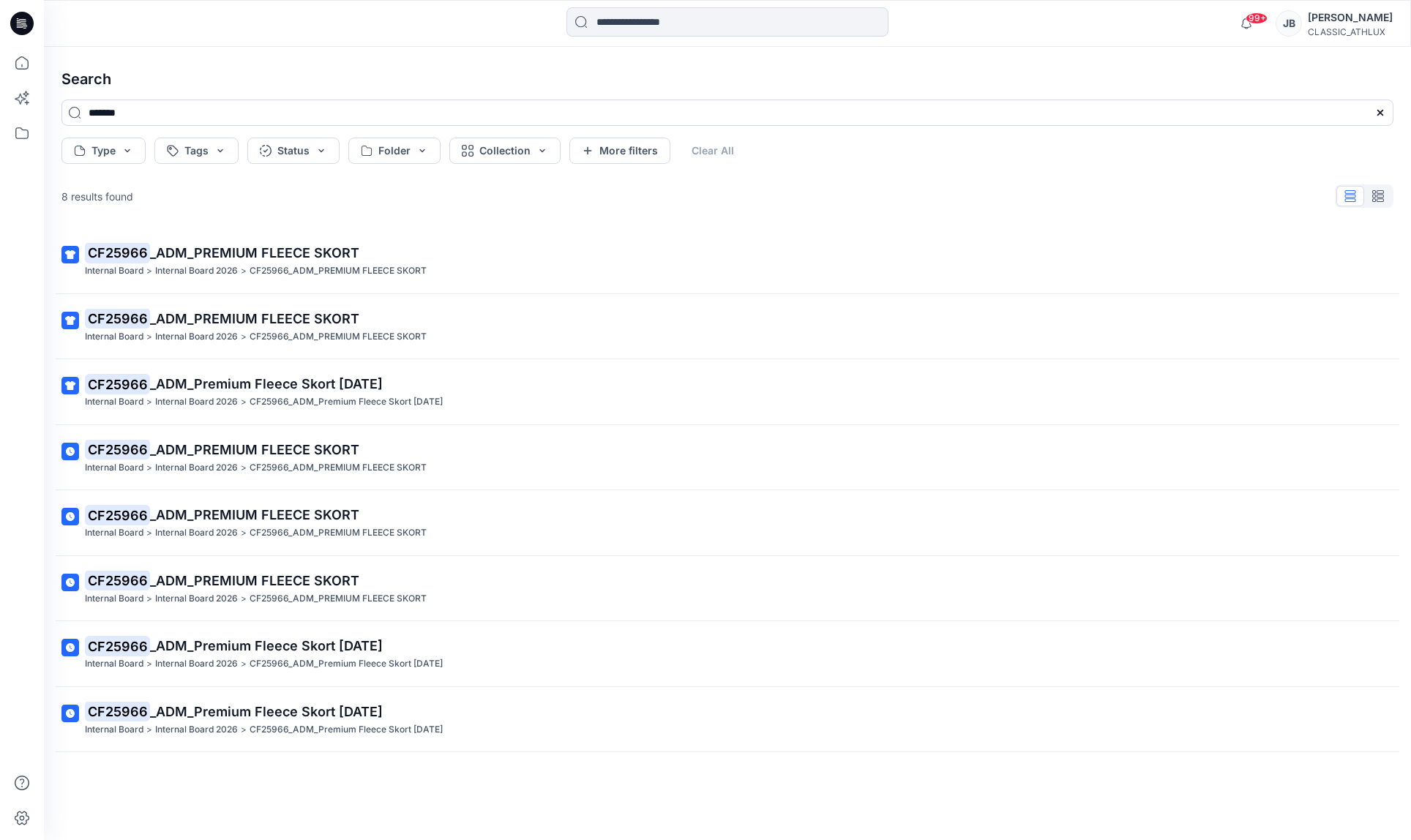
click at [332, 255] on span "_ADM_PREMIUM FLEECE SKORT" at bounding box center [255, 252] width 210 height 16
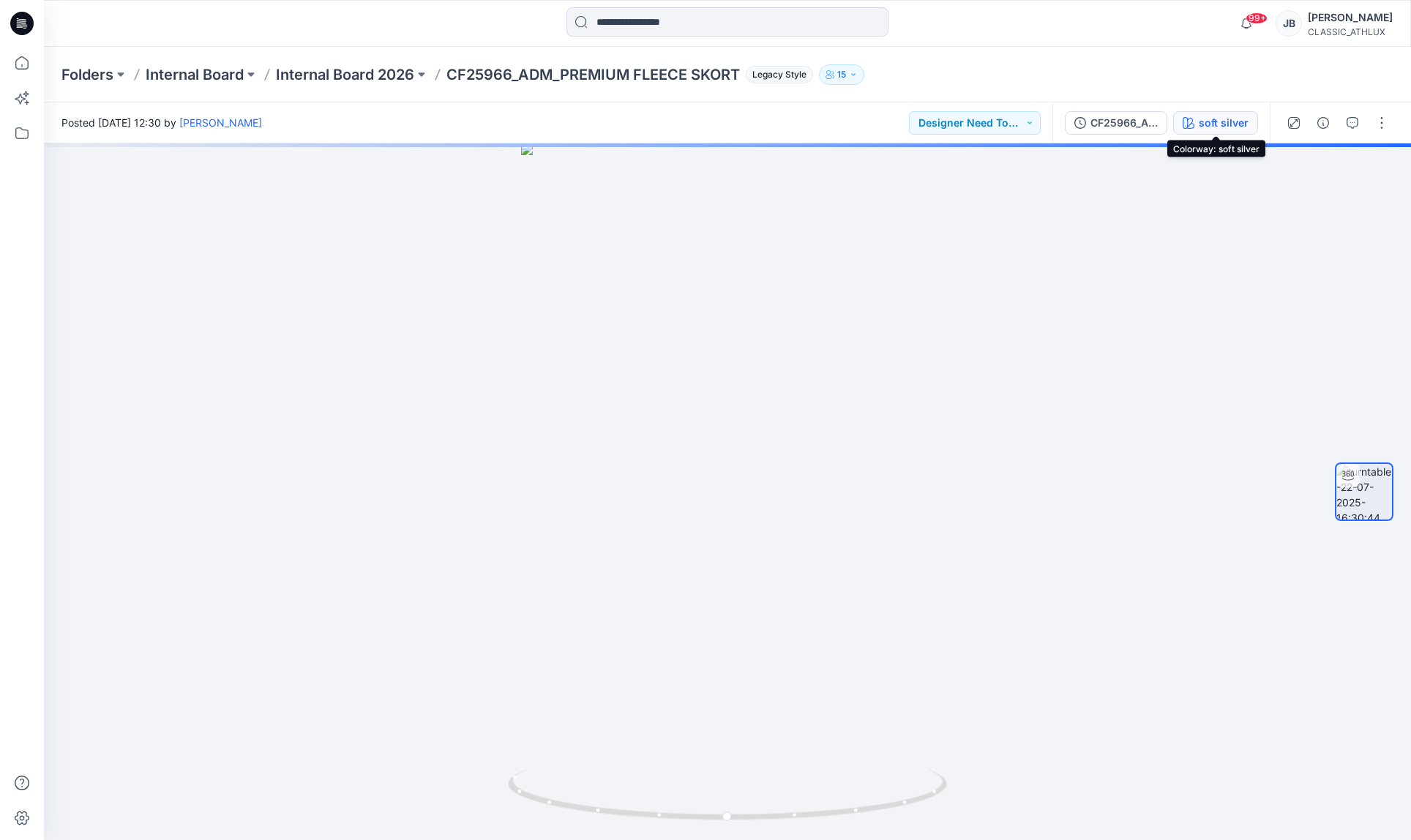
click at [1230, 130] on div "soft silver" at bounding box center [1224, 123] width 50 height 16
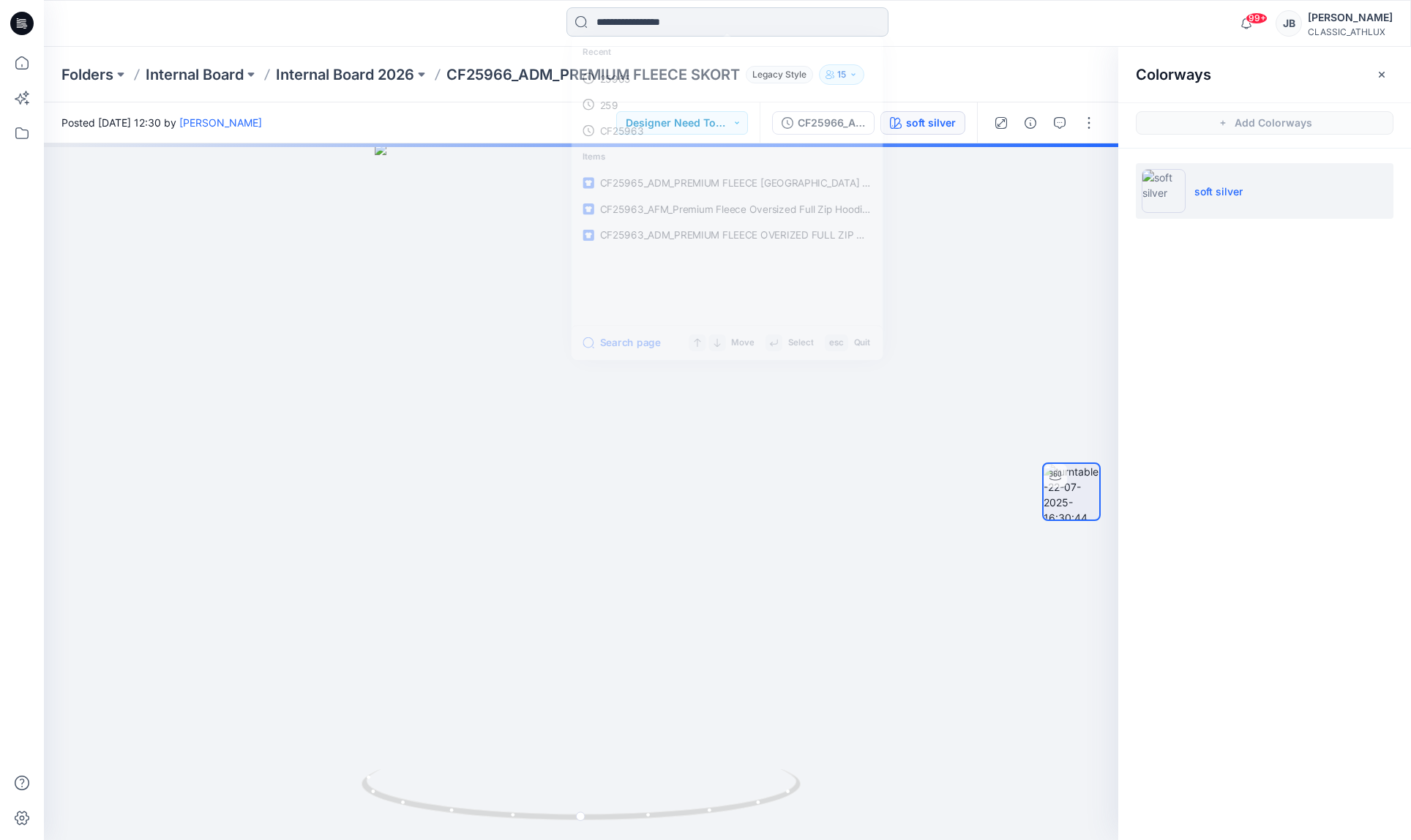
click at [705, 24] on input at bounding box center [727, 22] width 322 height 30
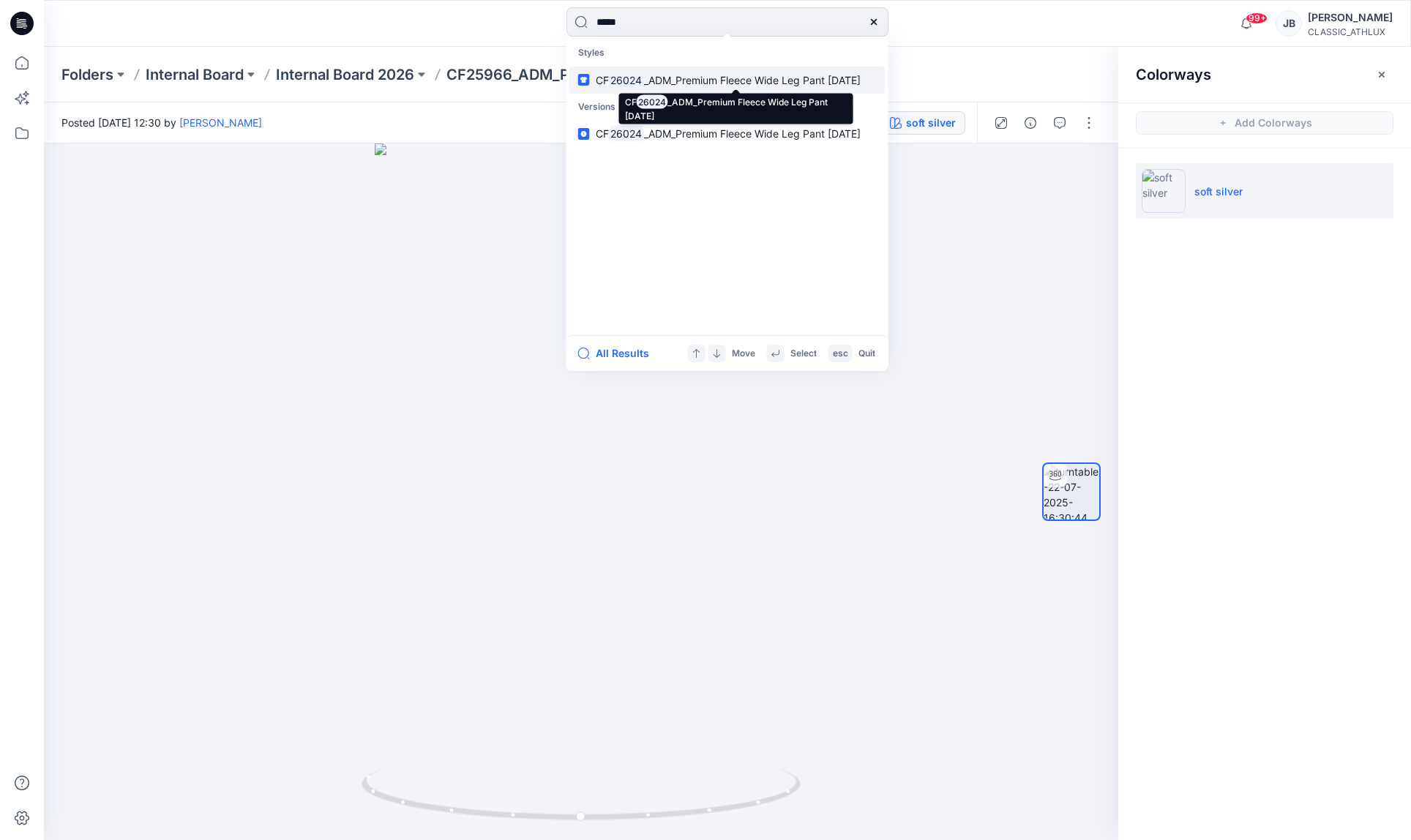
type input "*****"
click at [709, 84] on span "_ADM_Premium Fleece Wide Leg Pant [DATE]" at bounding box center [752, 80] width 217 height 13
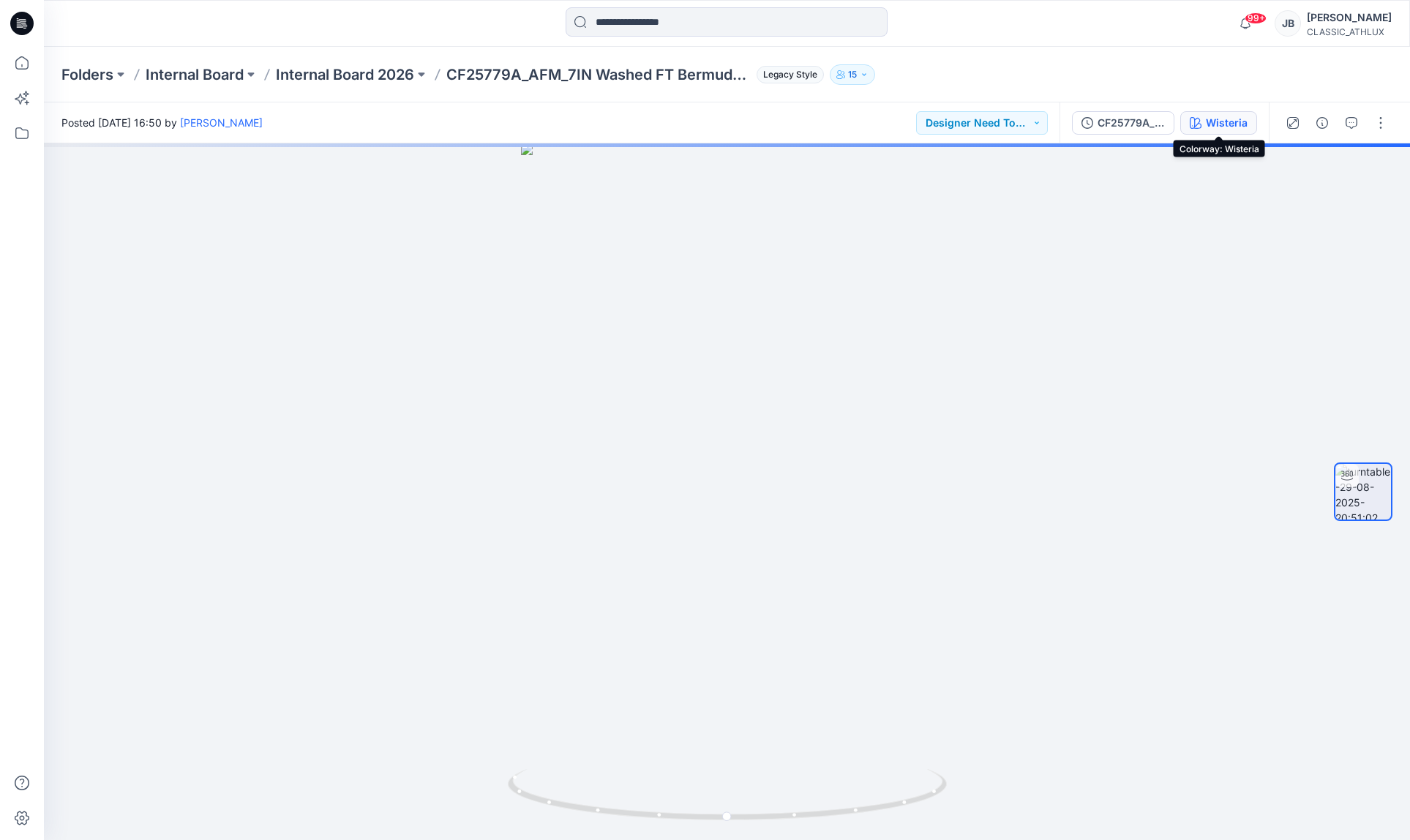
click at [1244, 125] on div "Wisteria" at bounding box center [1226, 123] width 41 height 16
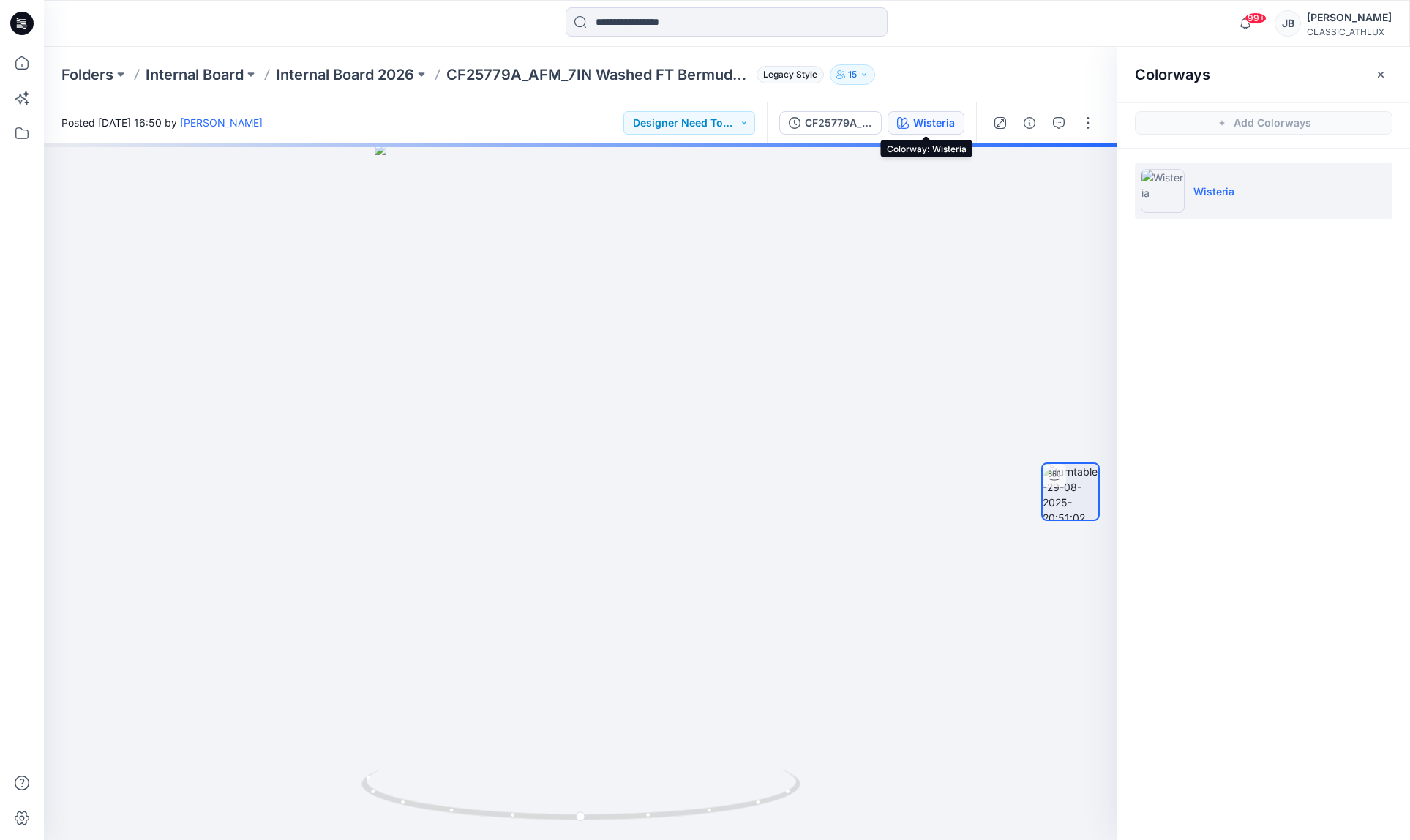
click at [948, 126] on div "Wisteria" at bounding box center [934, 123] width 41 height 16
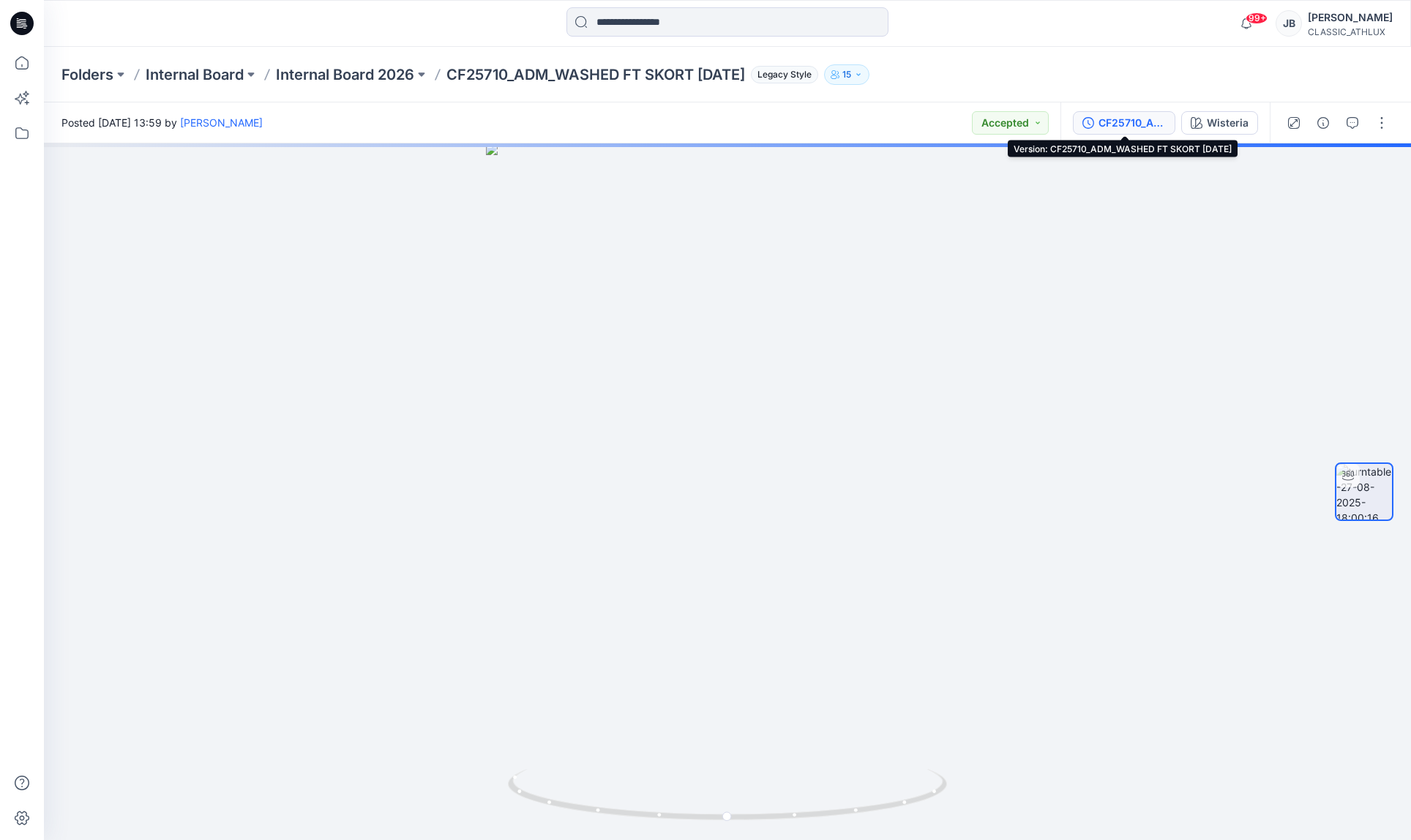
click at [1162, 126] on div "CF25710_ADM_WASHED FT SKORT [DATE]" at bounding box center [1132, 123] width 67 height 16
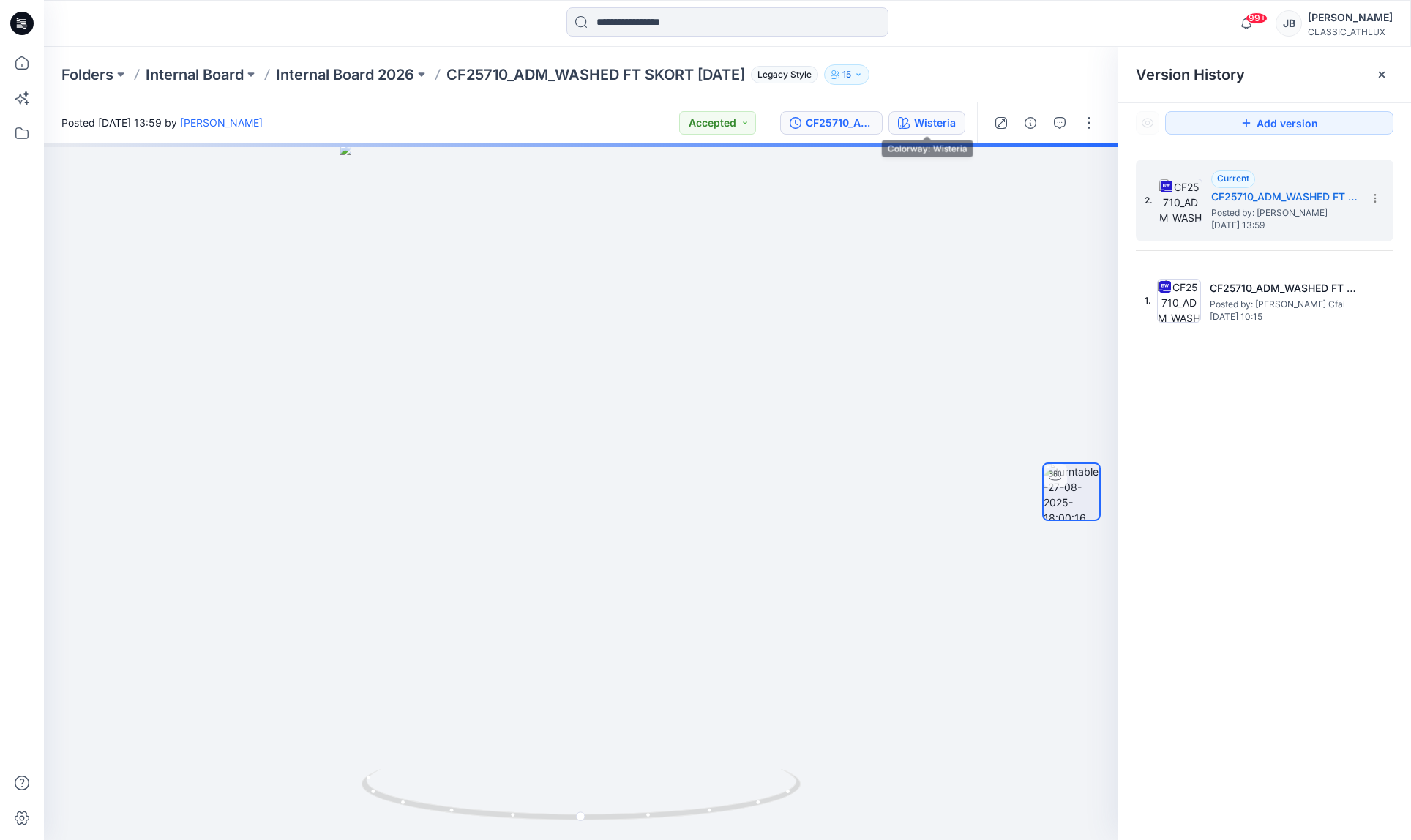
click at [948, 121] on div "Wisteria" at bounding box center [935, 123] width 41 height 16
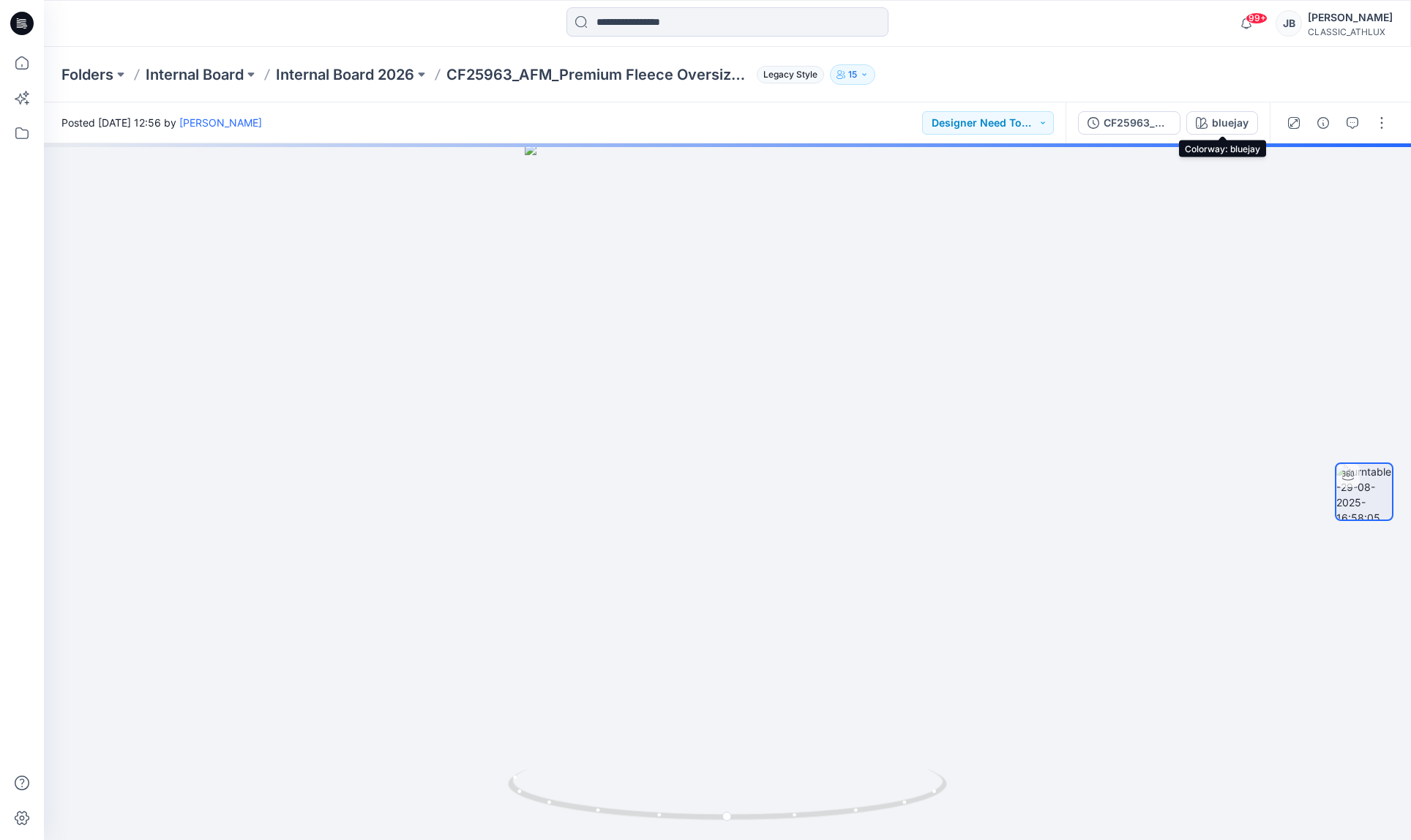
click at [1229, 130] on button "bluejay" at bounding box center [1222, 123] width 72 height 24
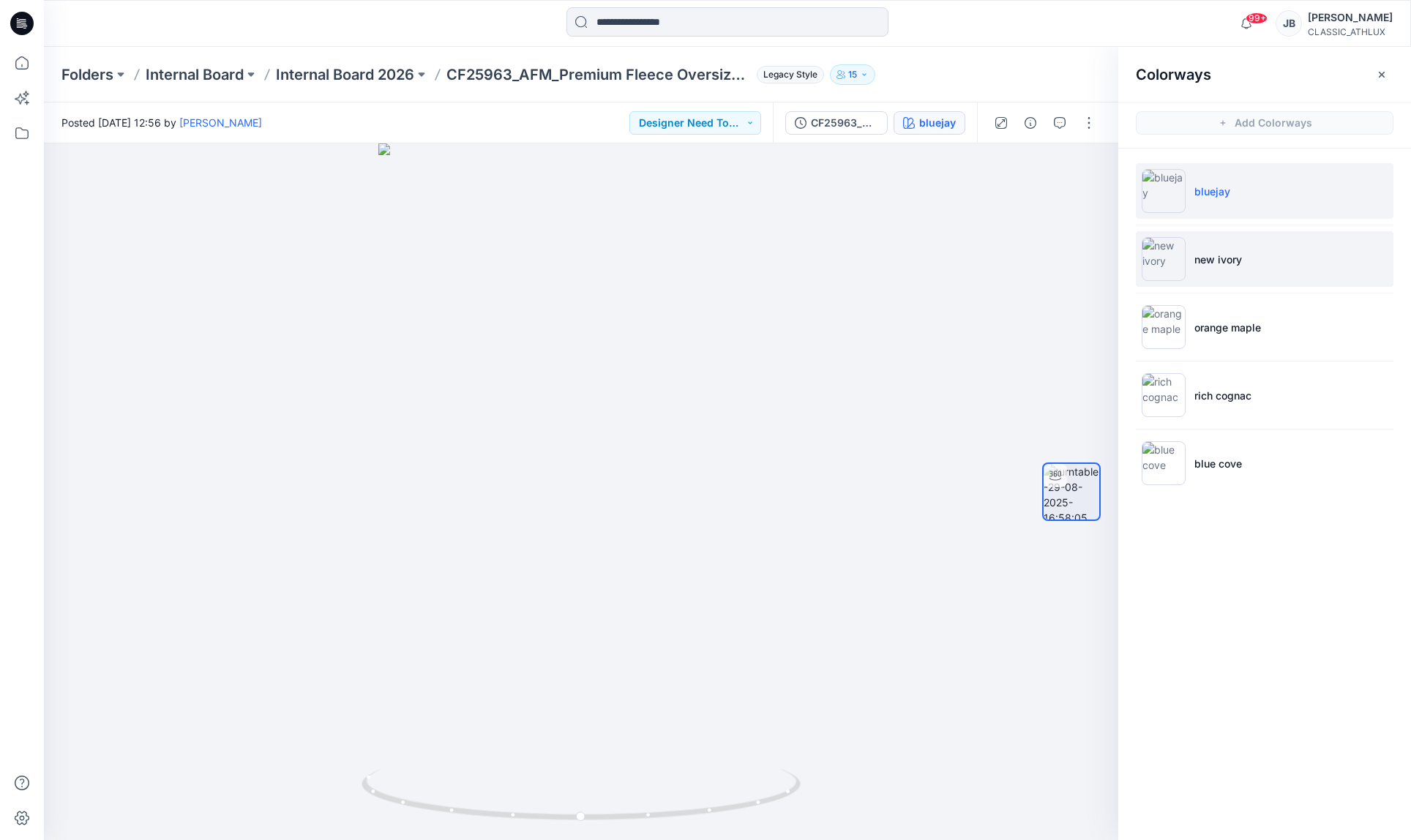
click at [1328, 274] on li "new ivory" at bounding box center [1264, 258] width 258 height 56
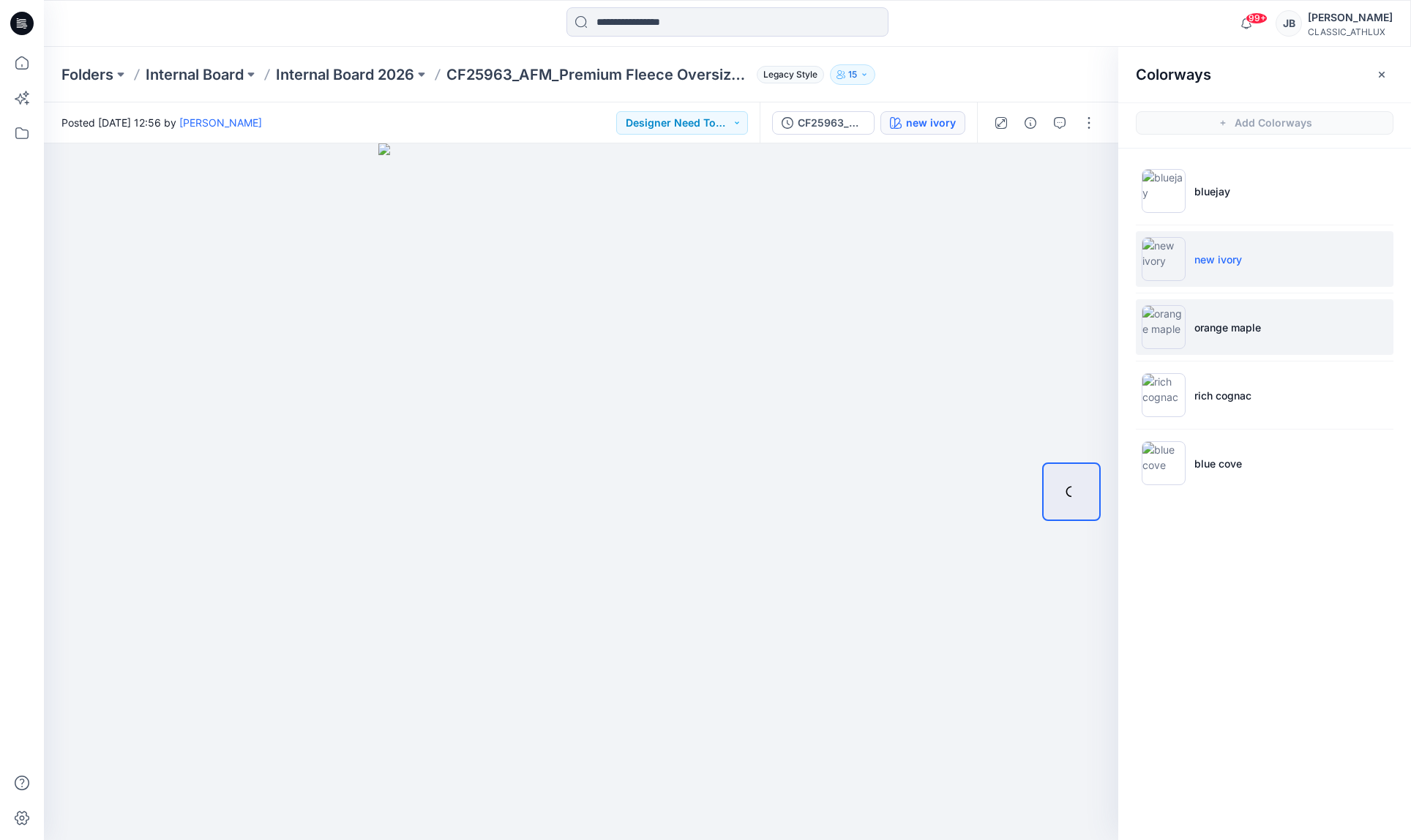
click at [1318, 335] on li "orange maple" at bounding box center [1264, 326] width 258 height 56
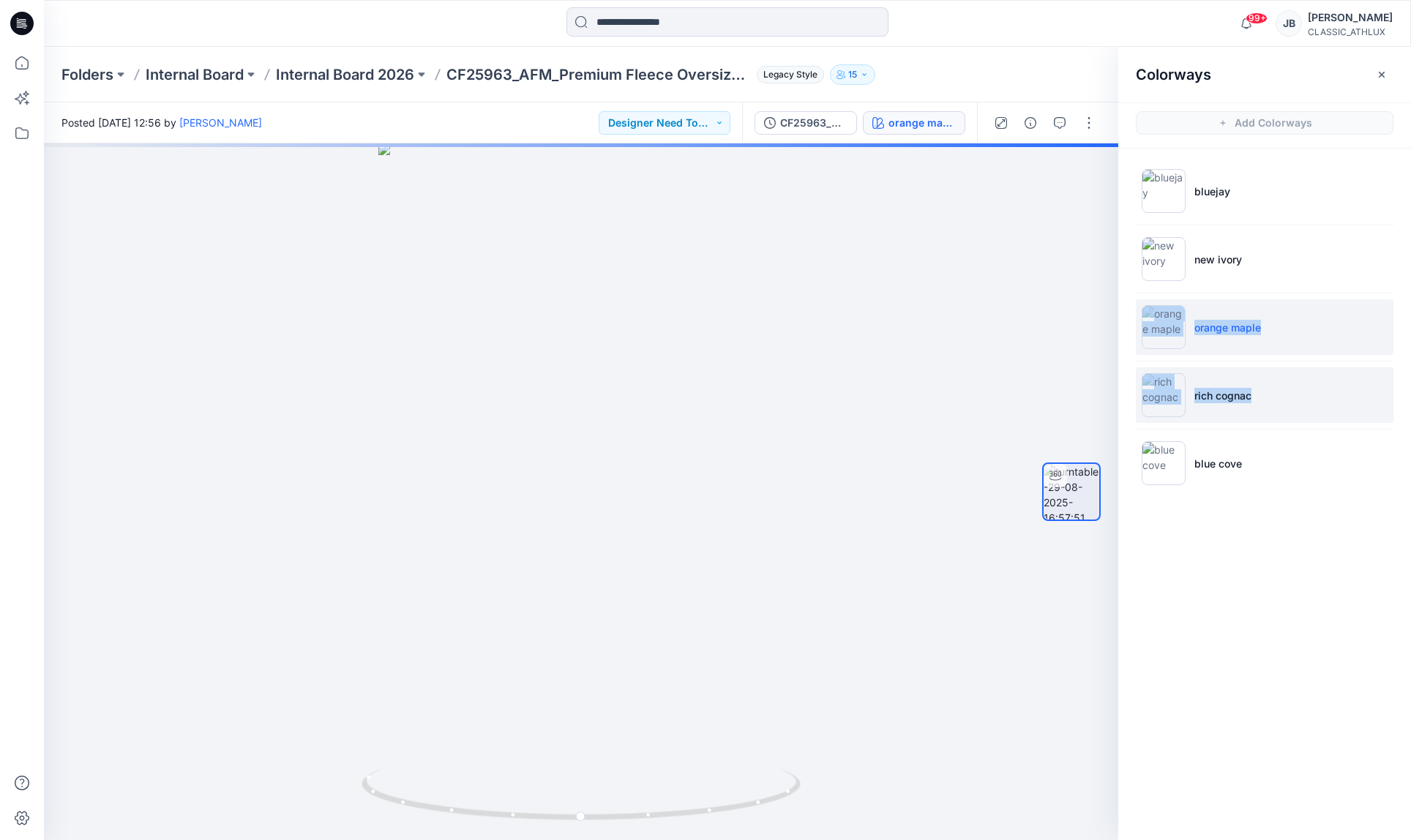
click at [1309, 405] on li "rich cognac" at bounding box center [1264, 394] width 258 height 56
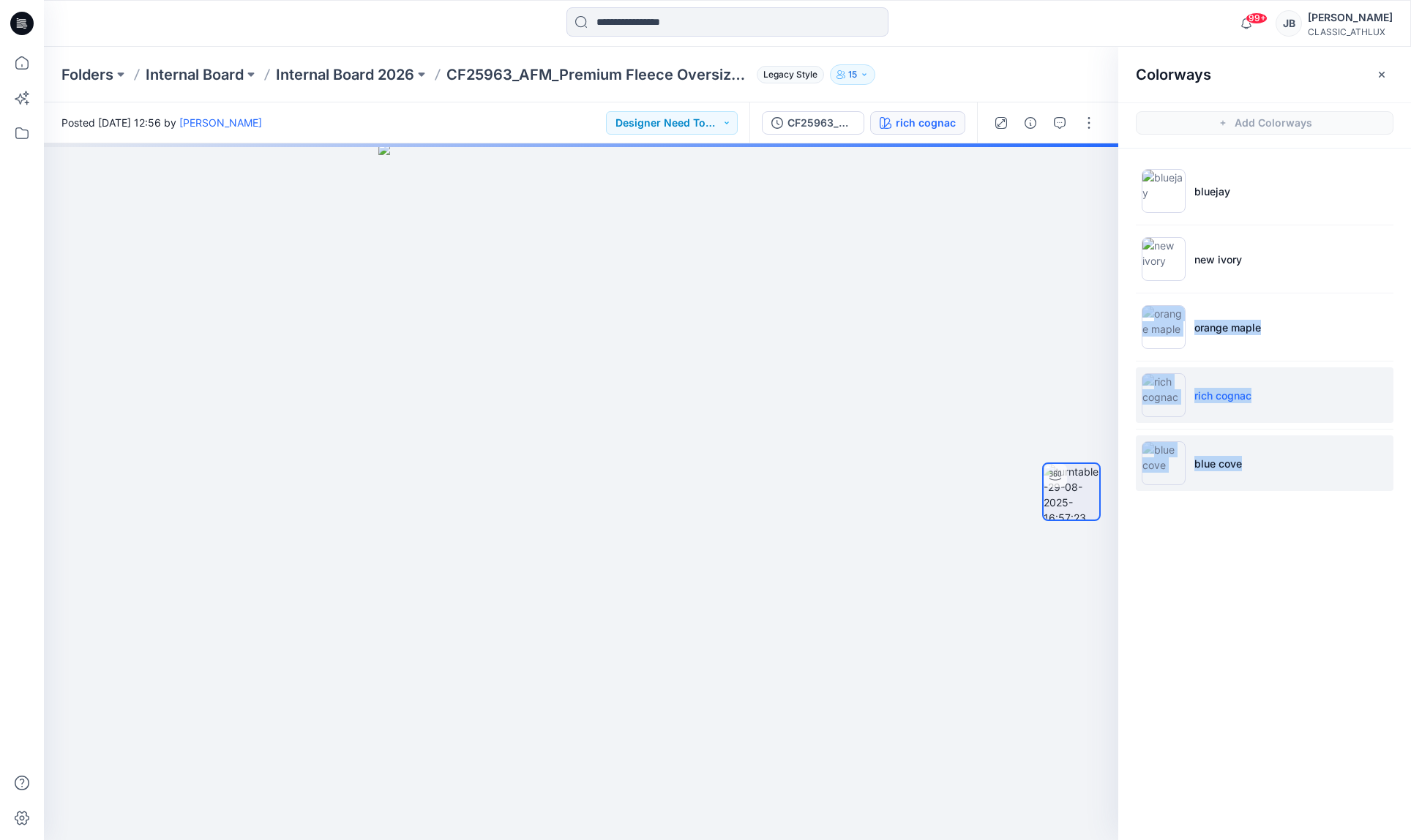
click at [1297, 471] on li "blue cove" at bounding box center [1264, 463] width 258 height 56
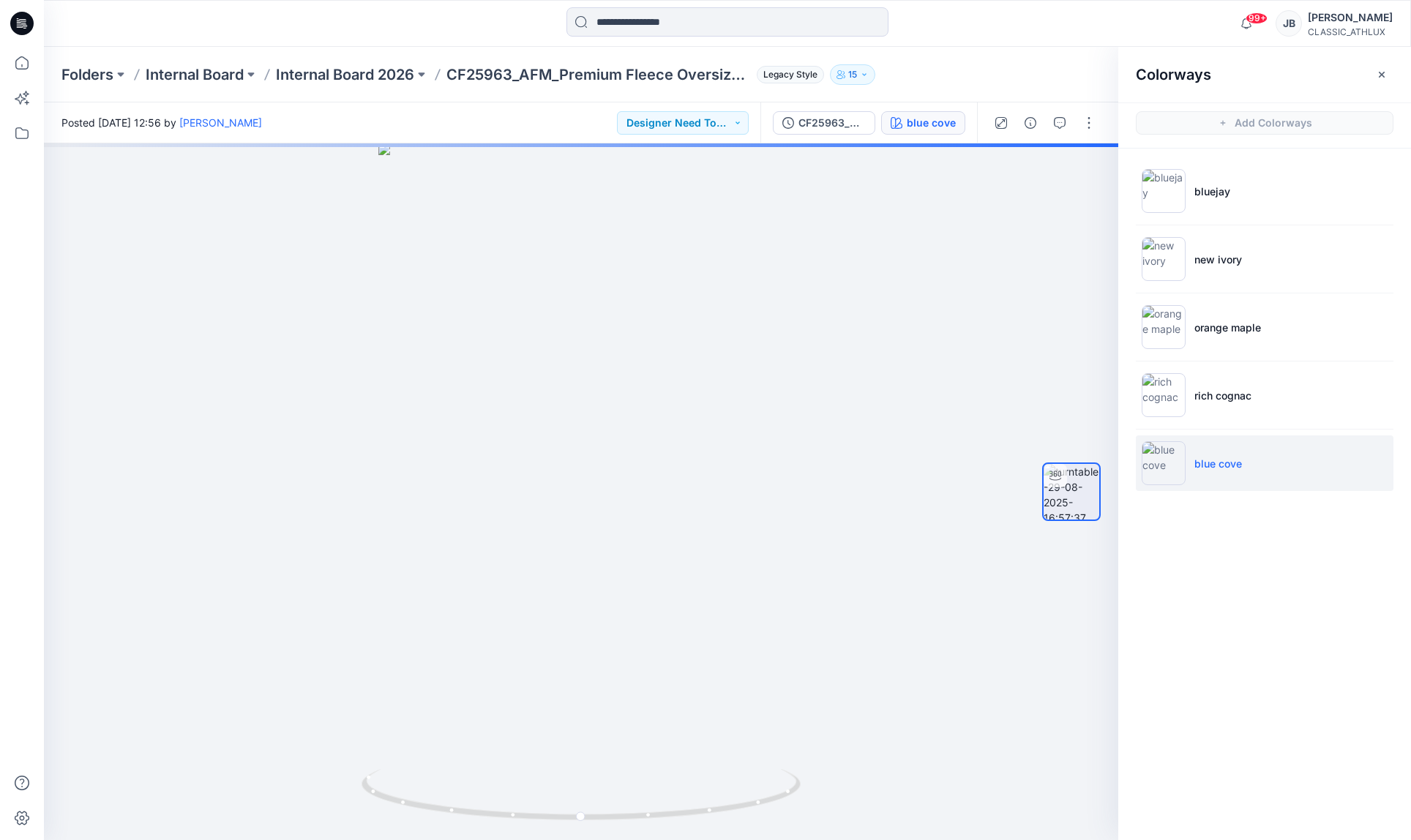
click at [1215, 645] on div "Colorways Add Colorways bluejay new ivory orange maple rich cognac blue cove" at bounding box center [1264, 443] width 292 height 793
click at [1220, 646] on div "Colorways Add Colorways bluejay new ivory orange maple rich cognac blue cove" at bounding box center [1264, 443] width 292 height 793
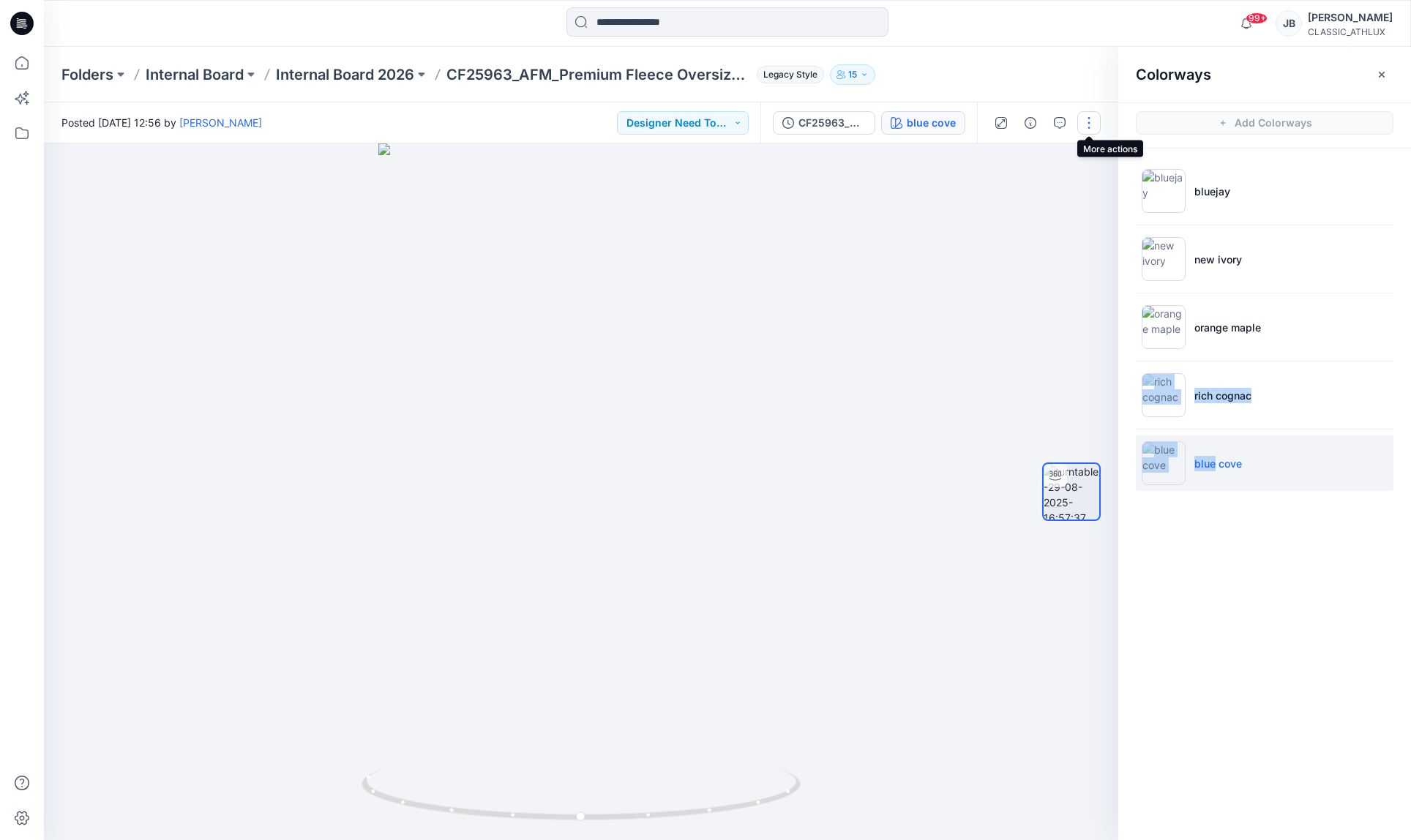
click at [1093, 124] on button "button" at bounding box center [1089, 123] width 24 height 24
